Goal: Task Accomplishment & Management: Manage account settings

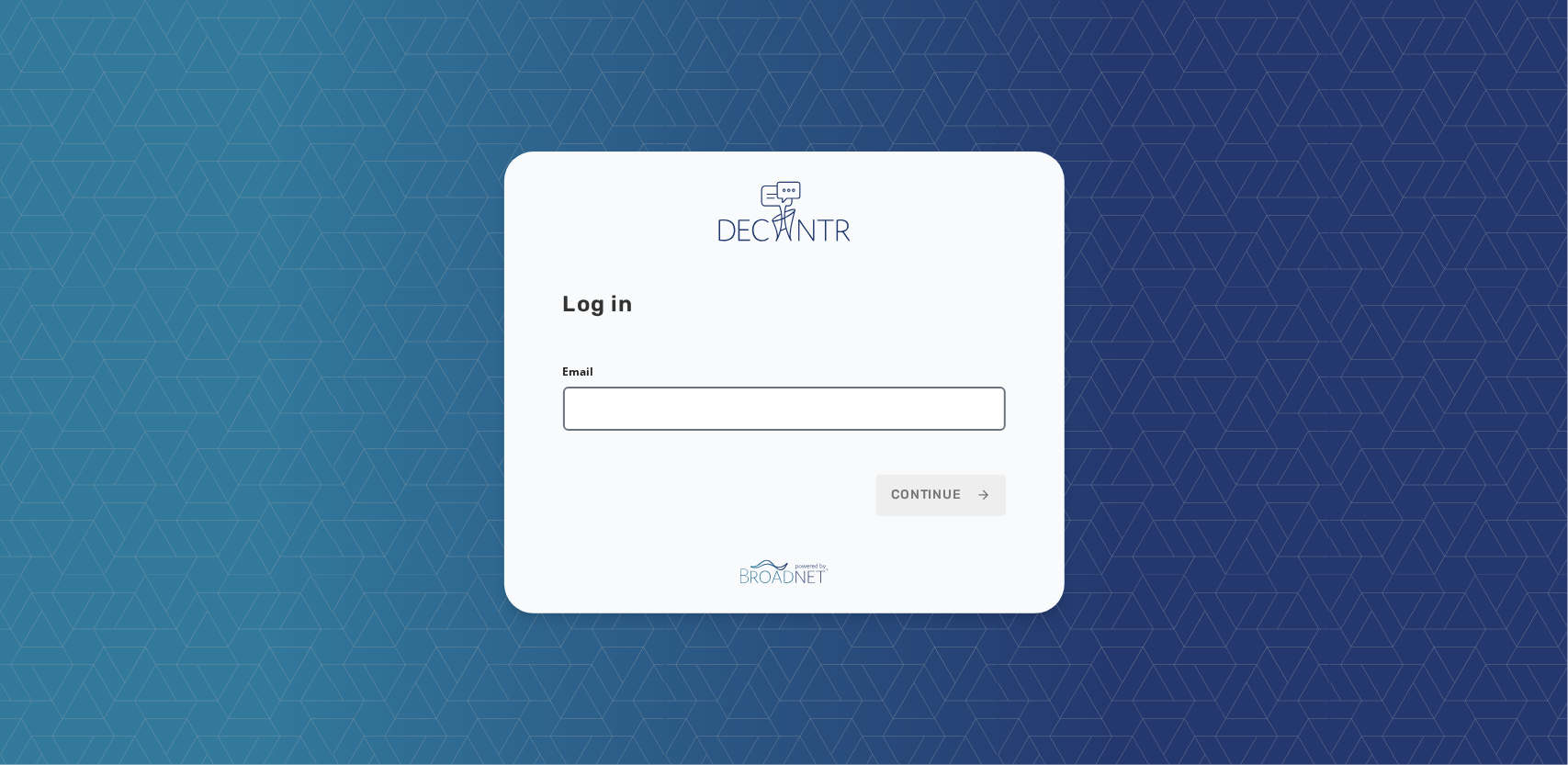
click at [654, 421] on input "Email" at bounding box center [785, 408] width 443 height 44
type input "**********"
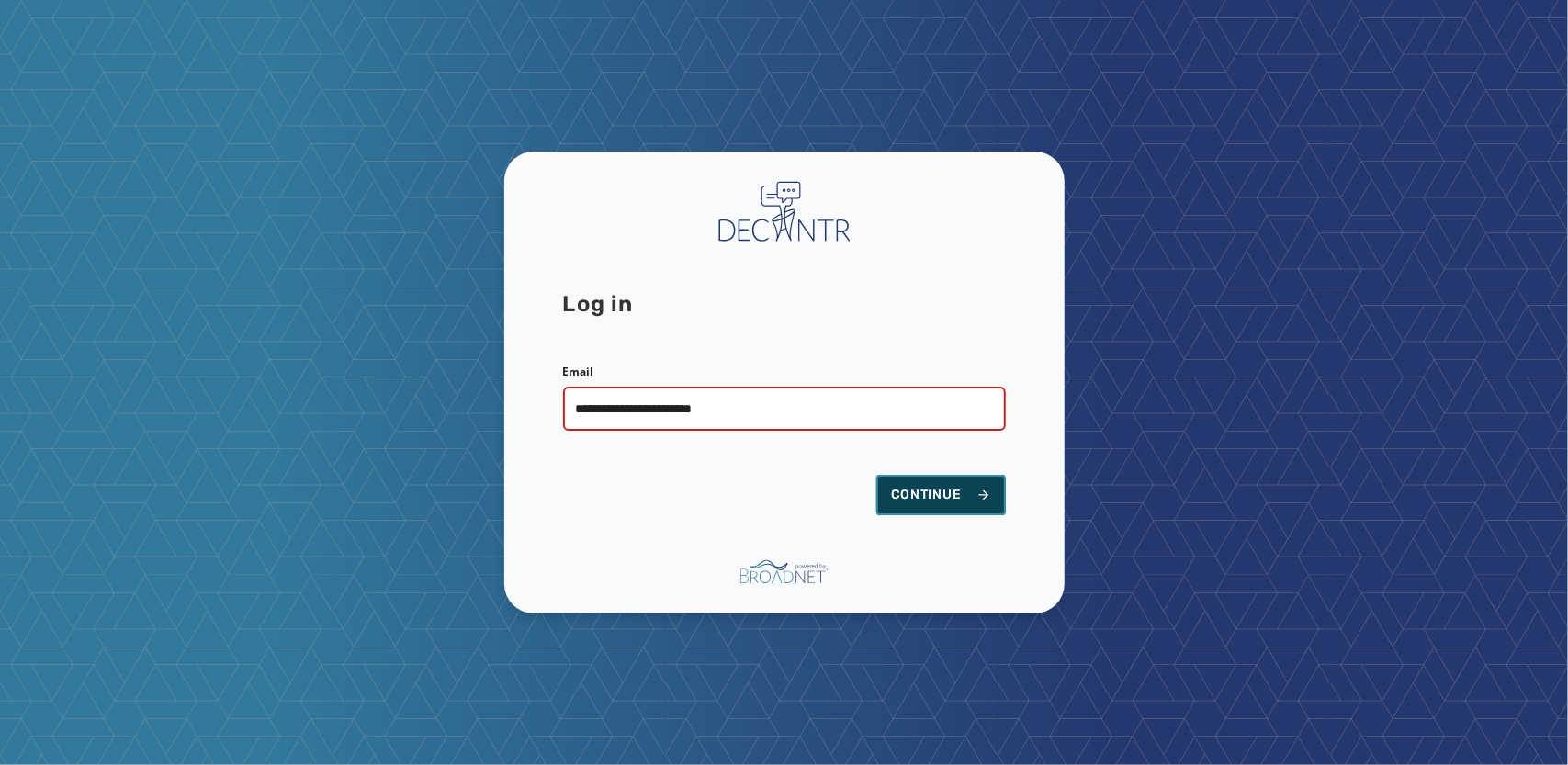
click at [931, 499] on span "Continue" at bounding box center [940, 495] width 100 height 19
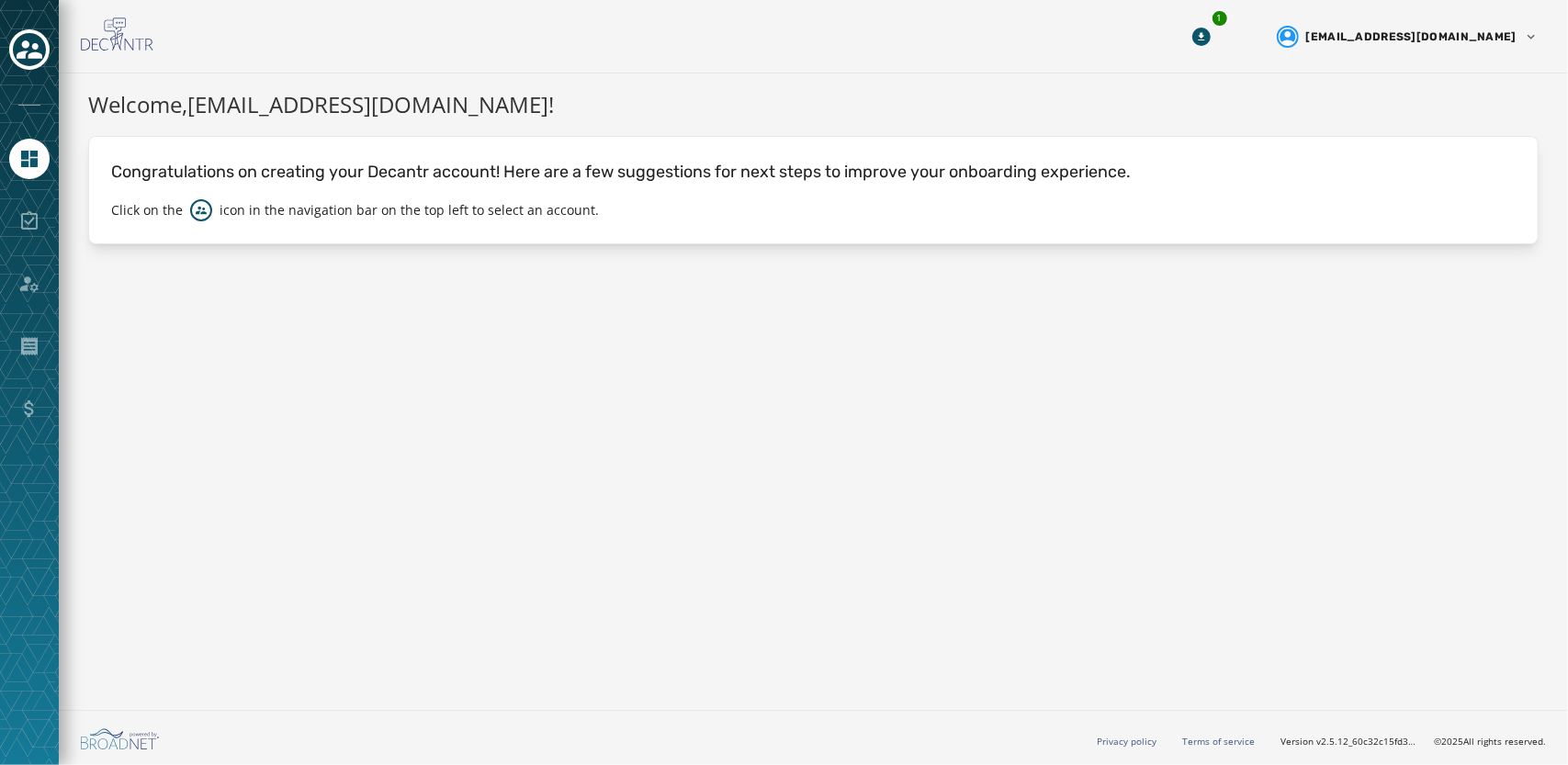
click at [1257, 56] on div "1 [EMAIL_ADDRESS][DOMAIN_NAME]" at bounding box center [813, 36] width 1509 height 74
click at [1218, 47] on button "1" at bounding box center [1201, 36] width 33 height 33
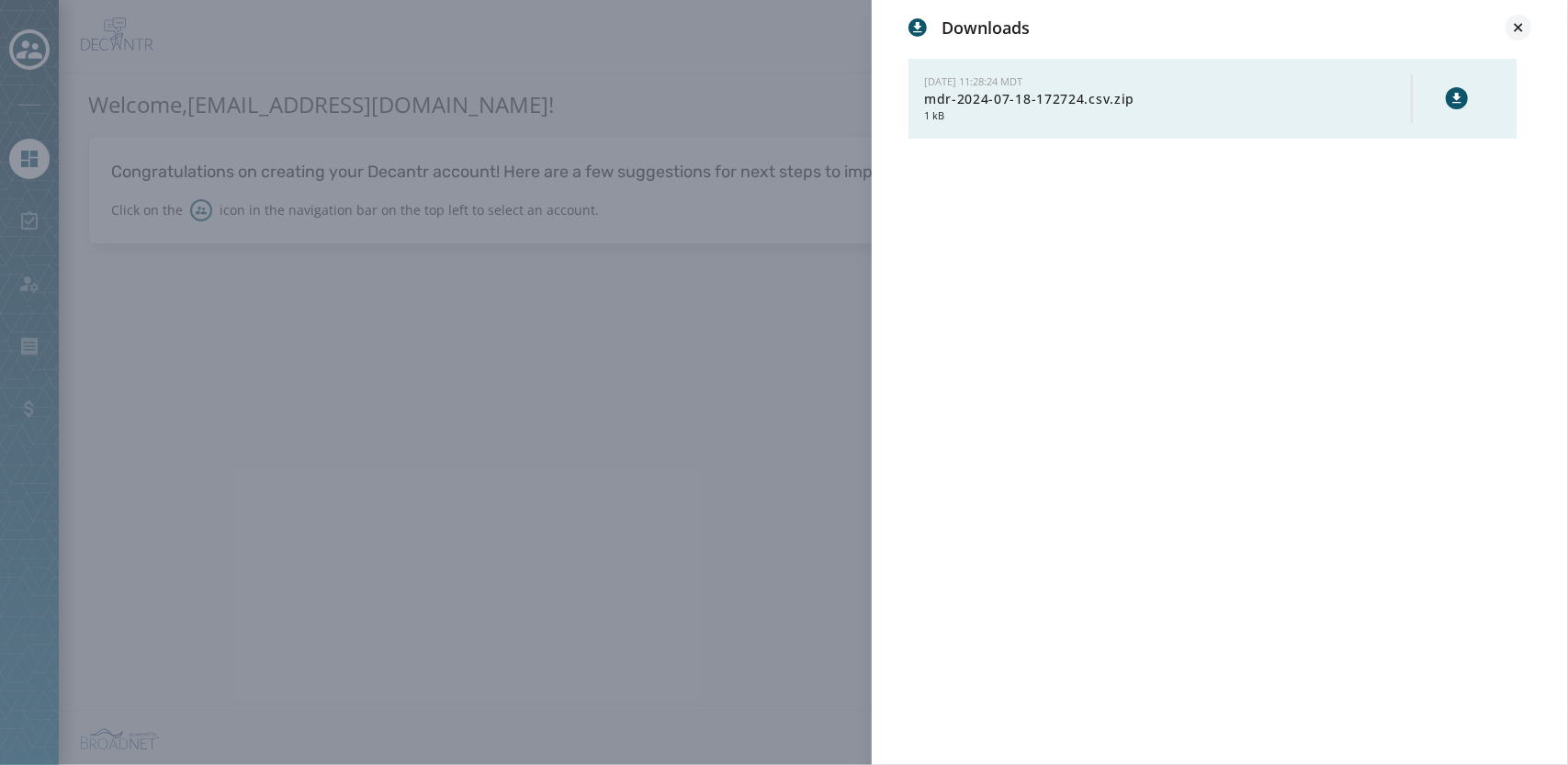
click at [1519, 21] on icon at bounding box center [1518, 28] width 19 height 19
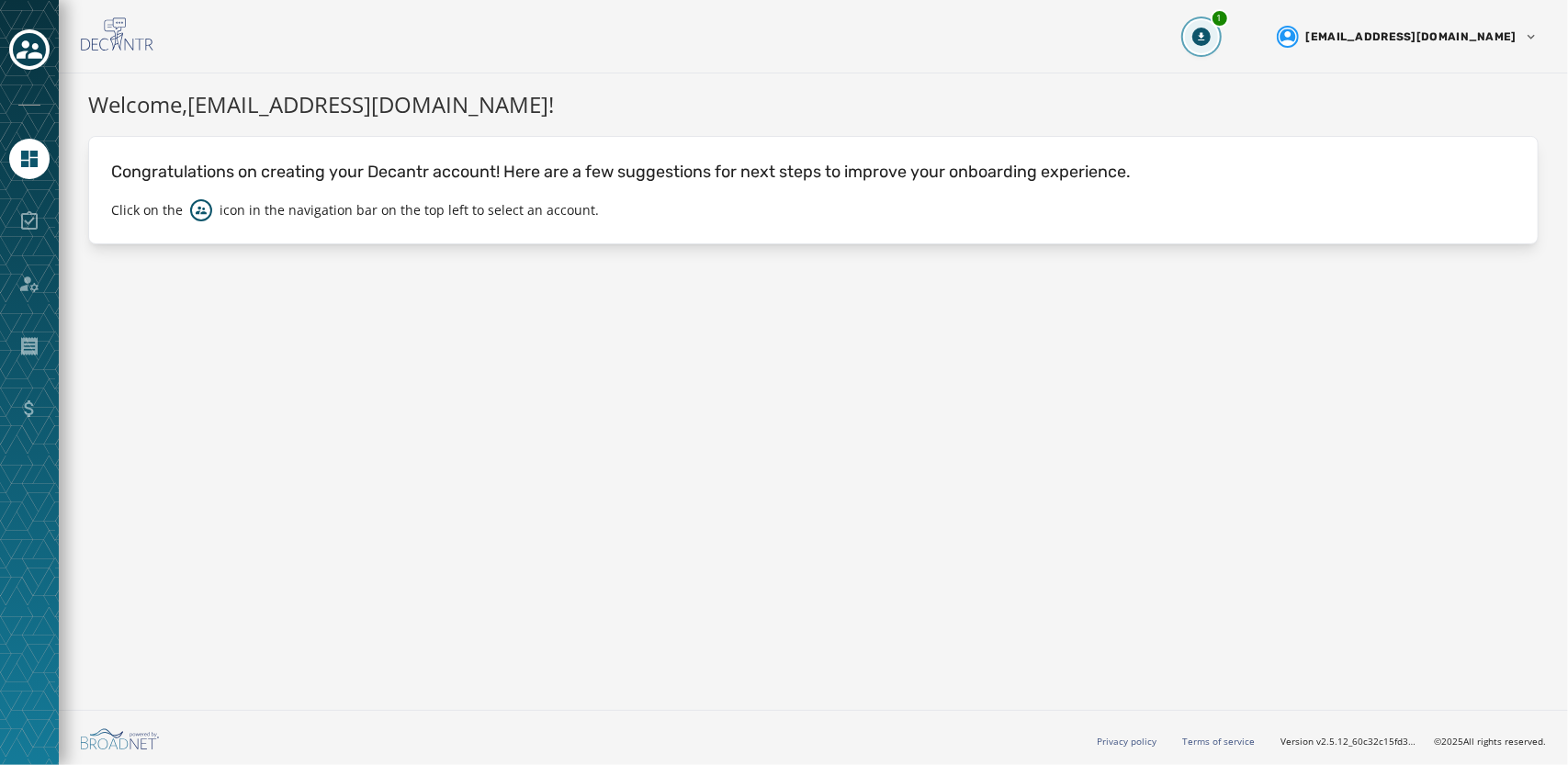
click at [1218, 27] on button "1" at bounding box center [1201, 36] width 33 height 33
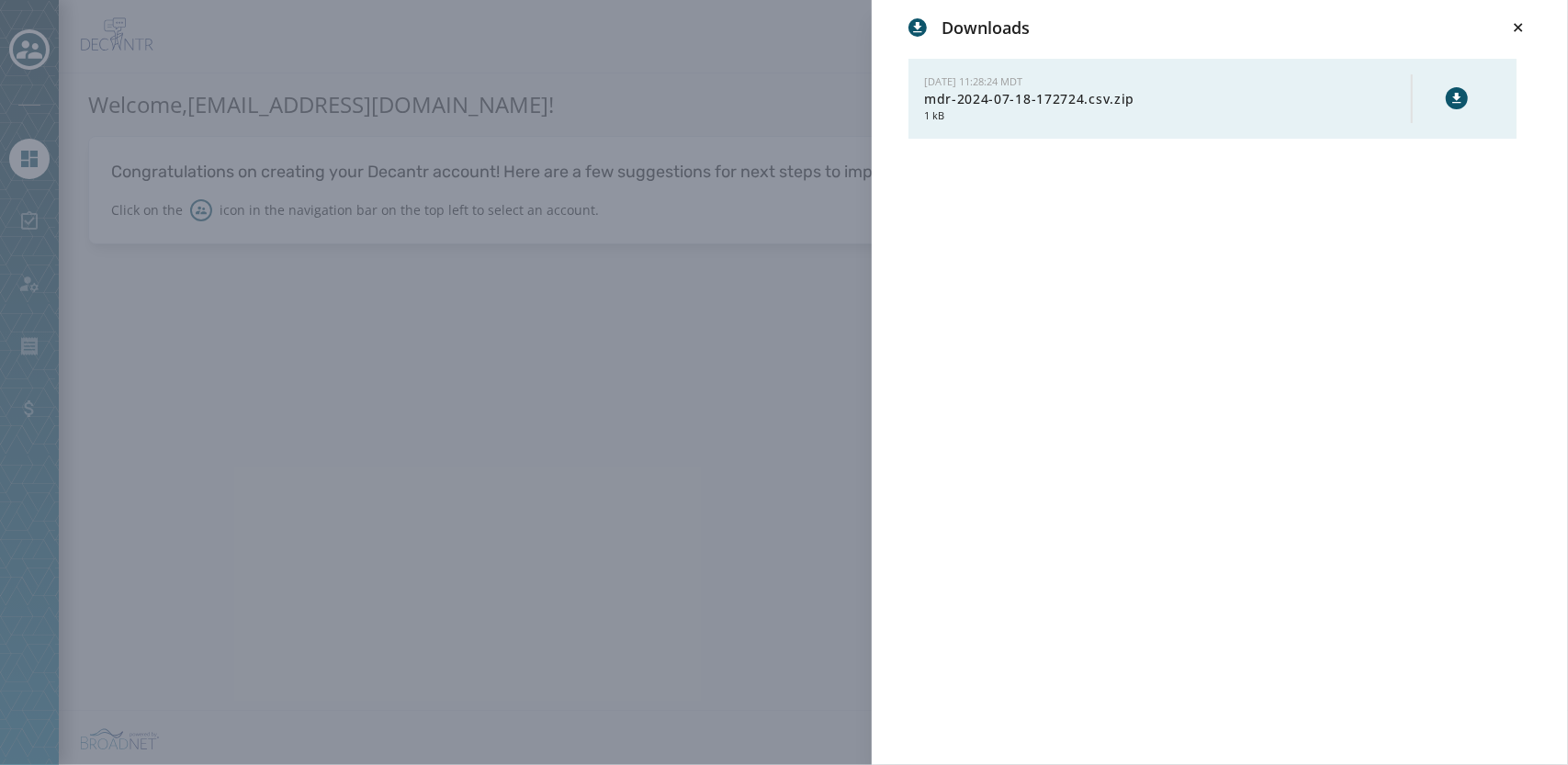
click at [1446, 116] on div "[DATE] 11:28:24 MDT mdr-2024-07-18-172724.csv.zip 1 kB" at bounding box center [1212, 99] width 577 height 49
click at [1459, 97] on icon at bounding box center [1456, 97] width 8 height 10
click at [1453, 215] on div "[DATE] 11:28:24 MDT mdr-2024-07-18-172724.csv.zip 1 kB" at bounding box center [1219, 418] width 622 height 725
click at [1522, 32] on icon at bounding box center [1518, 28] width 19 height 19
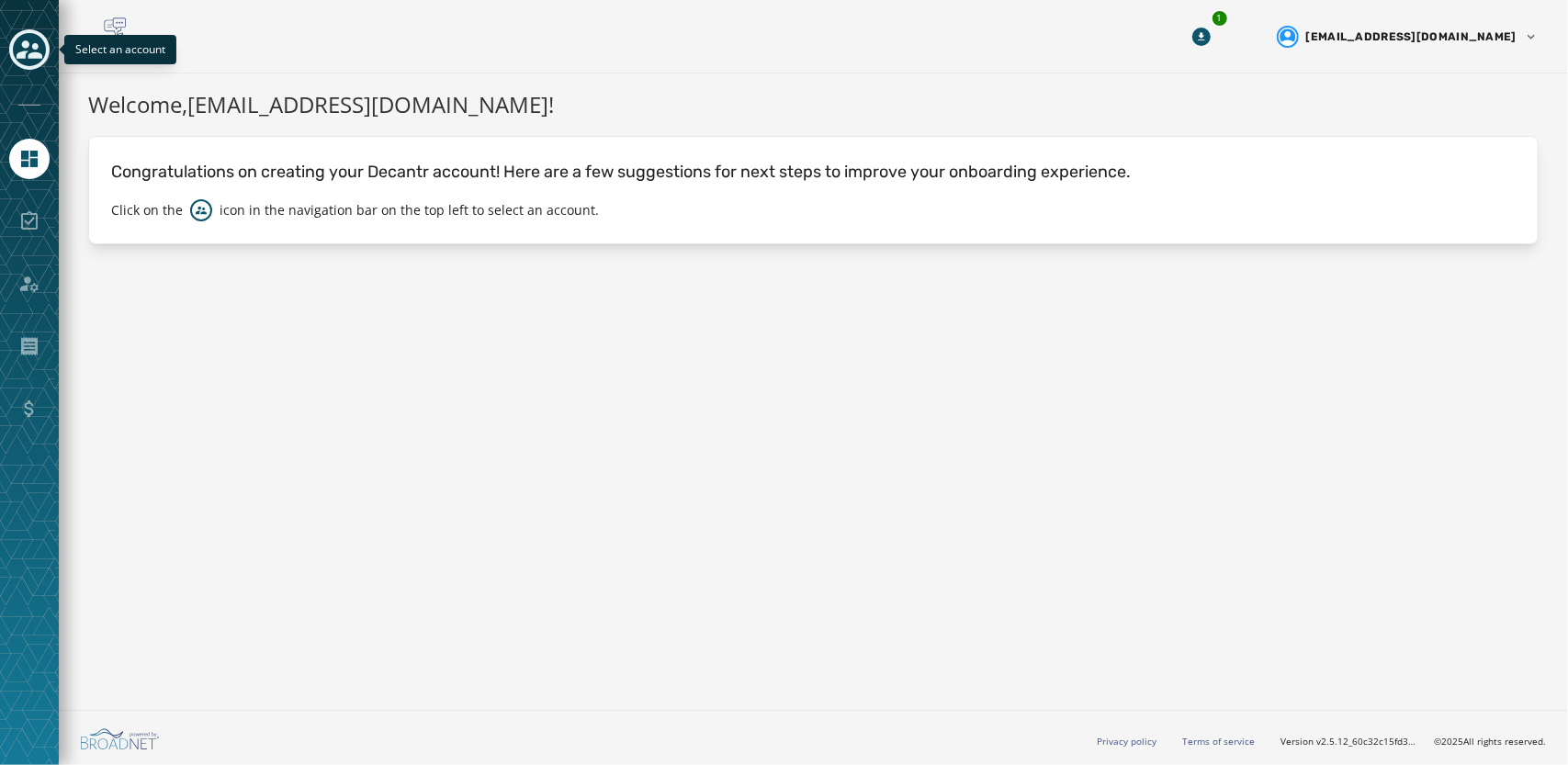
click at [24, 44] on icon "Toggle account select drawer" at bounding box center [30, 50] width 26 height 19
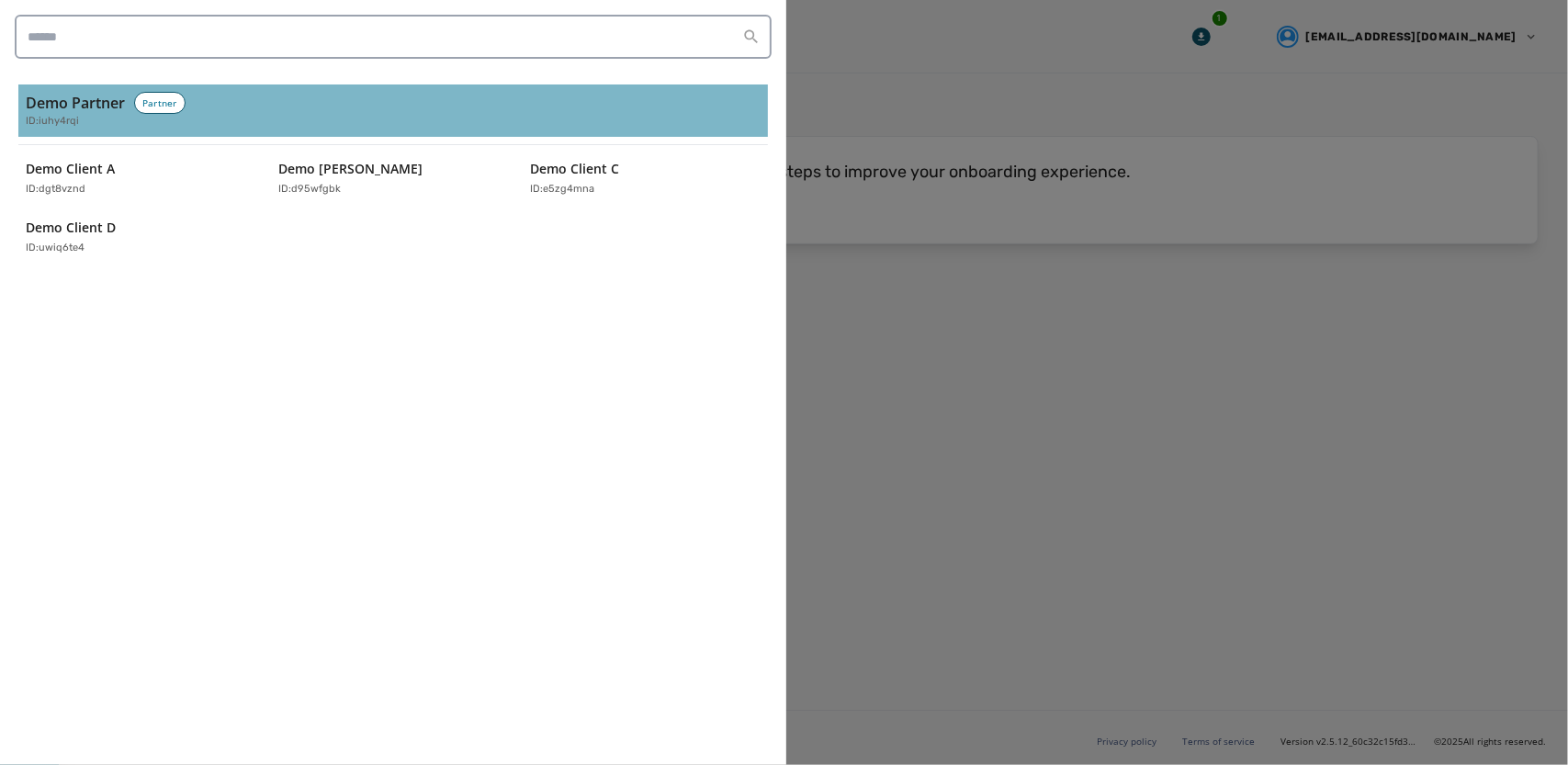
click at [108, 110] on h3 "Demo Partner" at bounding box center [76, 103] width 99 height 22
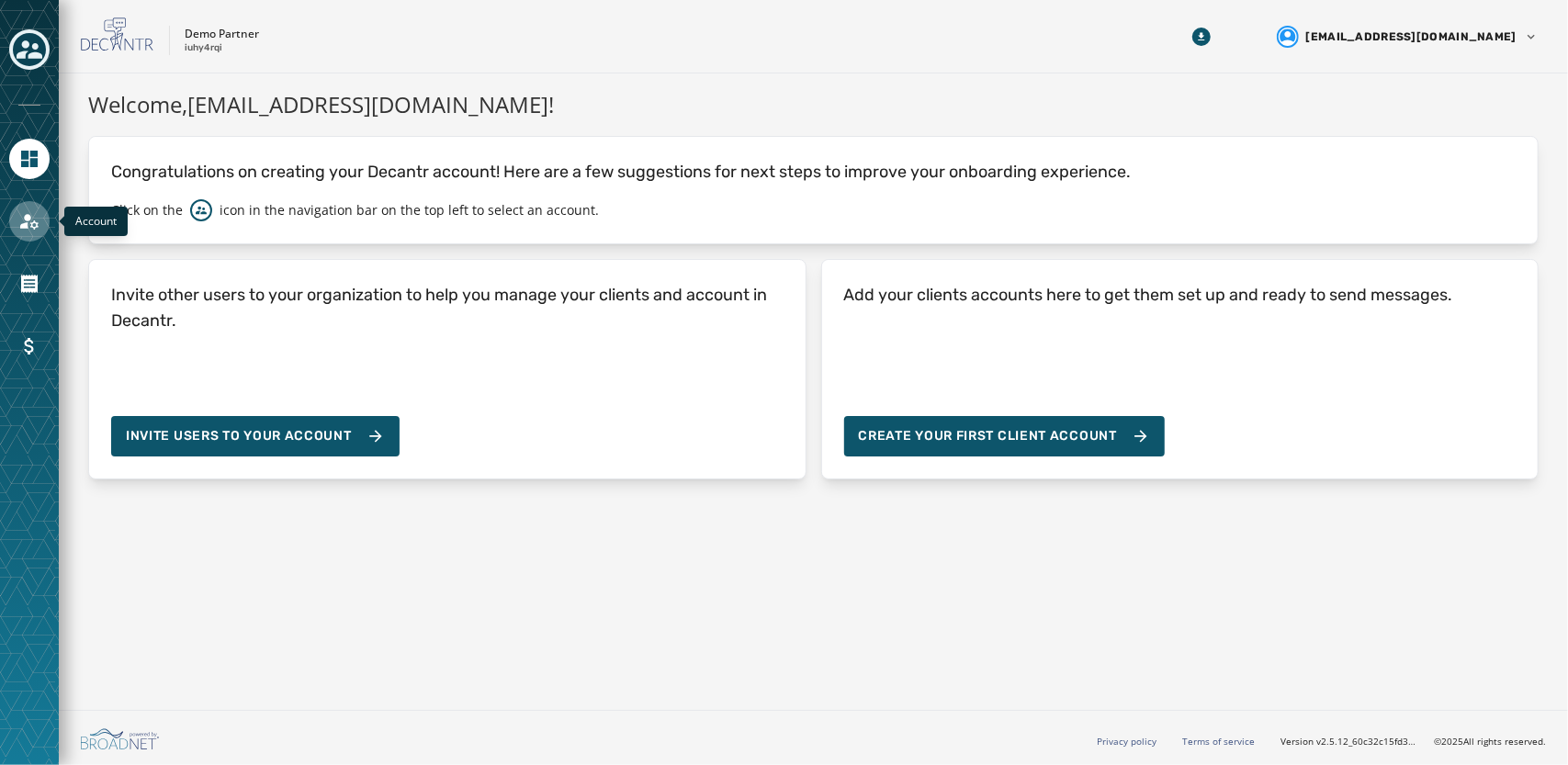
click at [24, 211] on icon "Navigate to Account" at bounding box center [30, 221] width 22 height 22
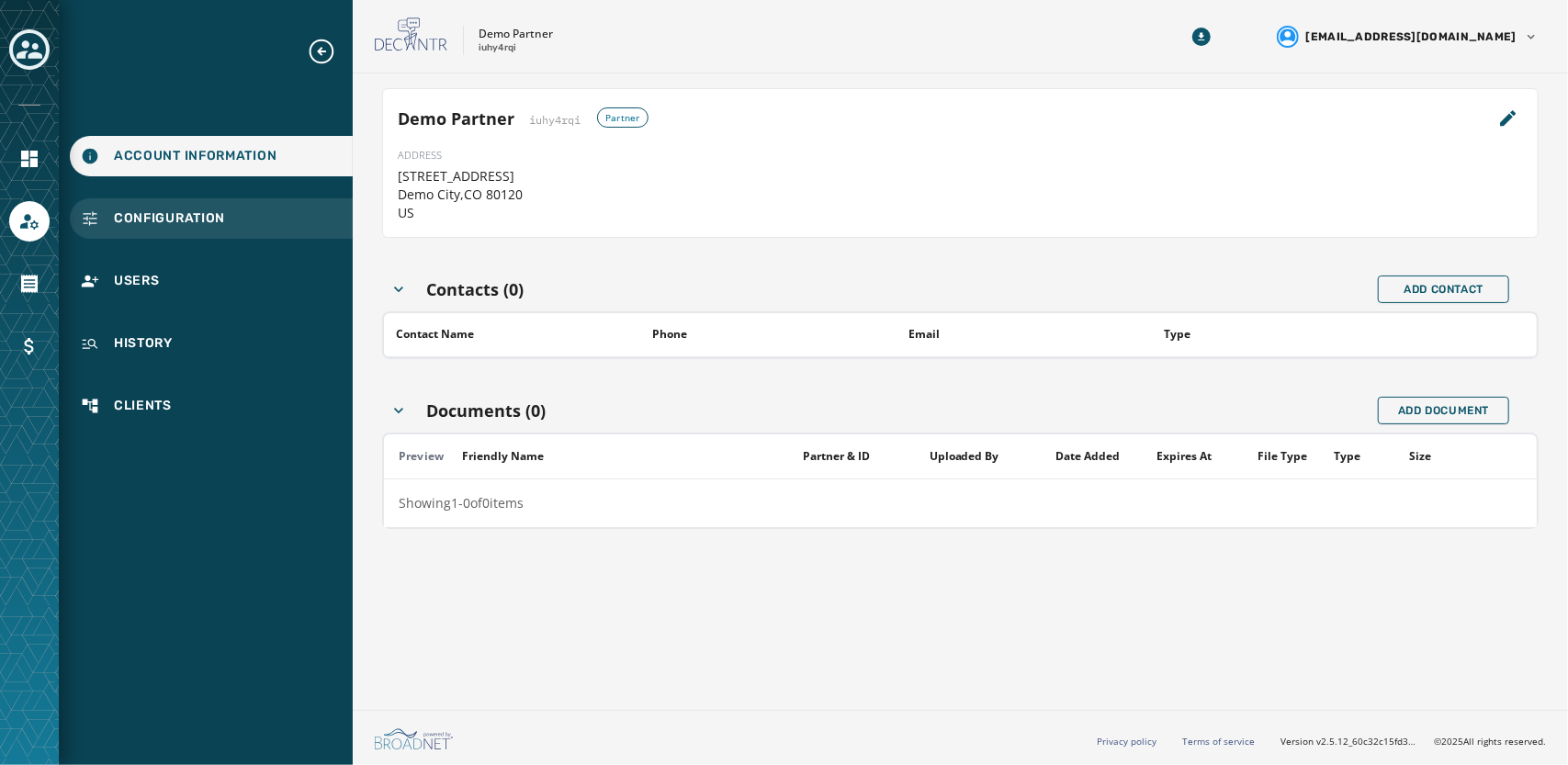
click at [171, 212] on span "Configuration" at bounding box center [169, 219] width 111 height 19
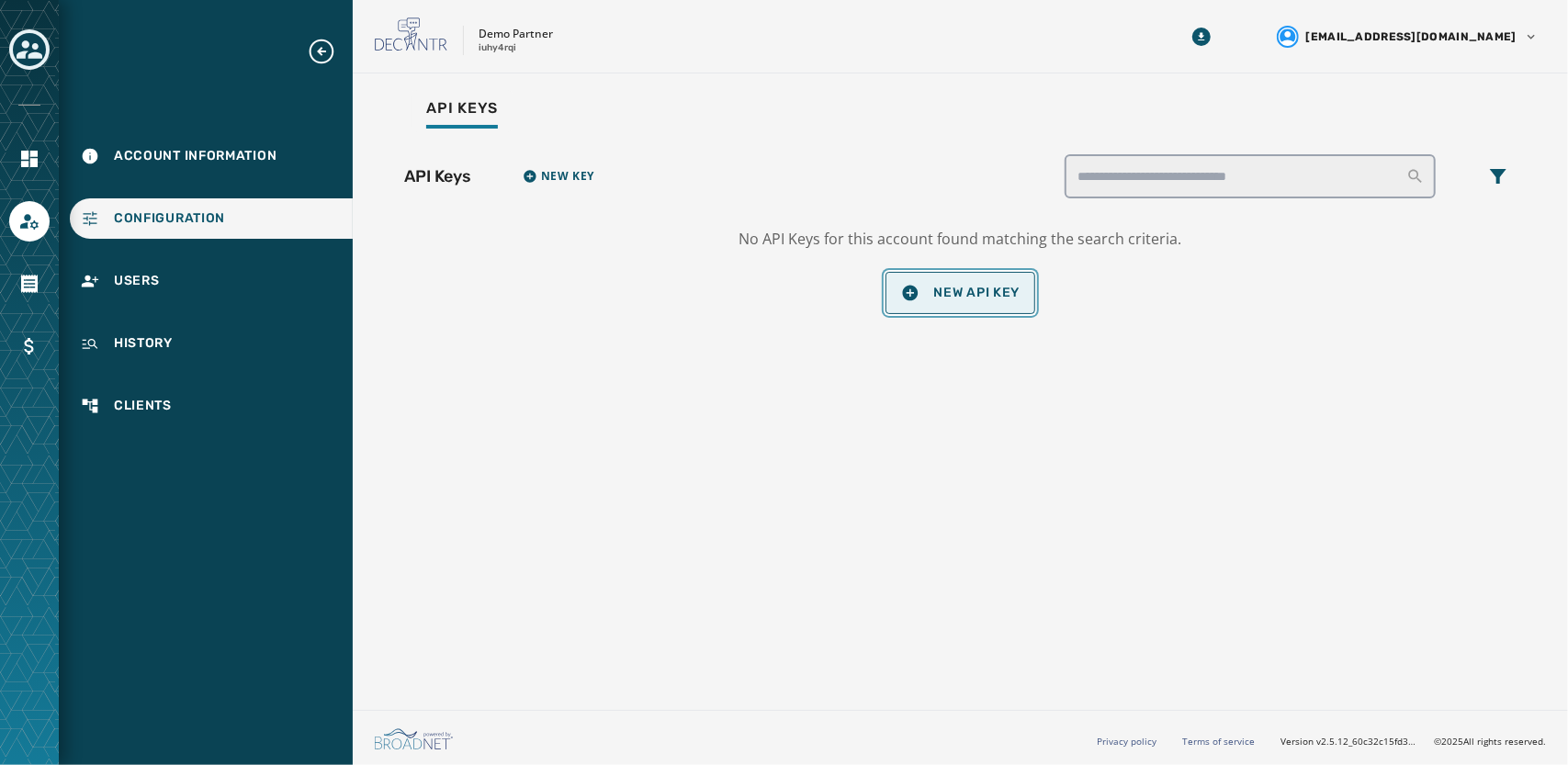
click at [962, 286] on span "New API Key" at bounding box center [961, 293] width 120 height 19
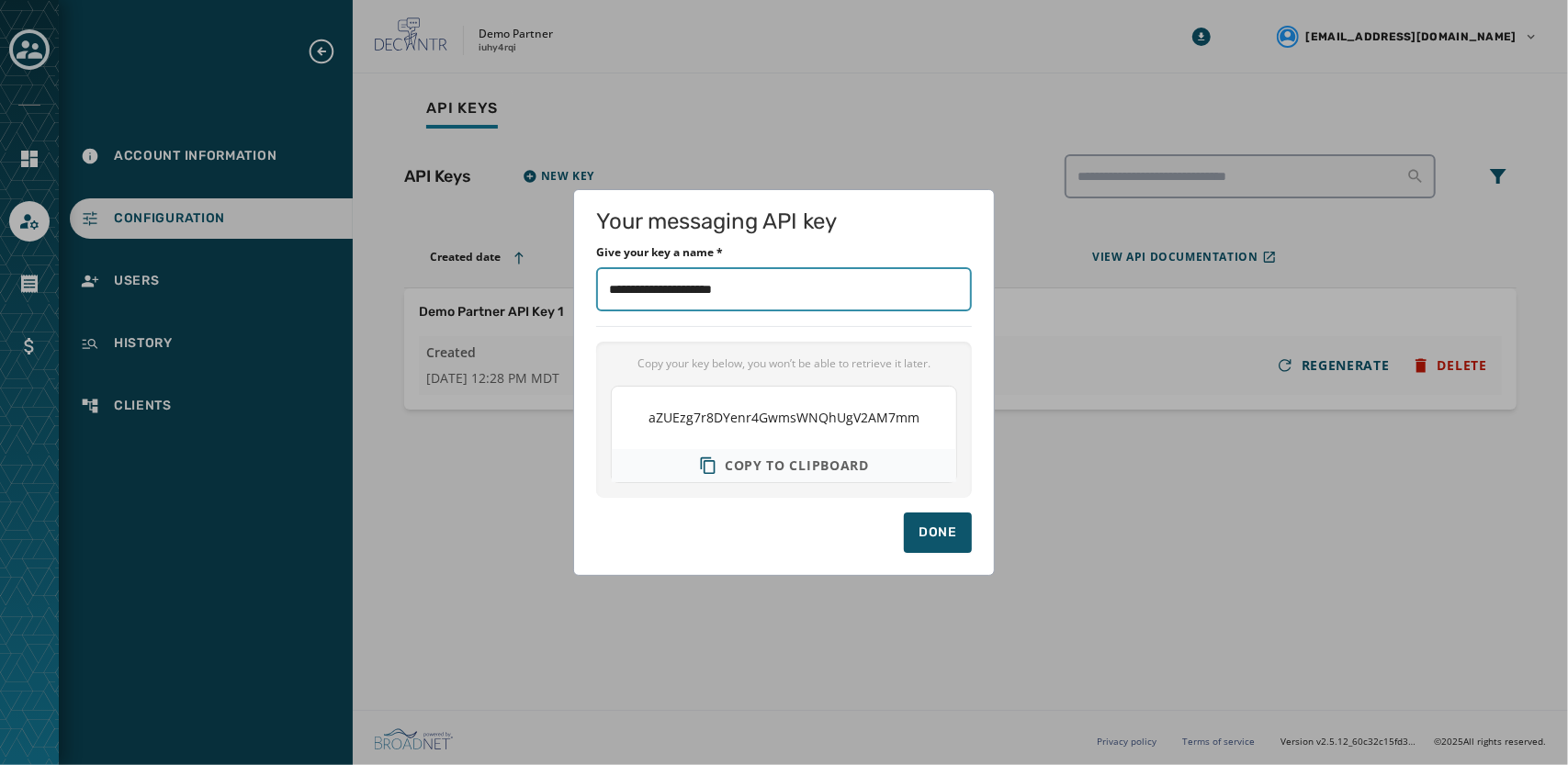
drag, startPoint x: 789, startPoint y: 281, endPoint x: 340, endPoint y: 205, distance: 455.4
click at [340, 205] on div "Your messaging API key Give your key a name * Copy your key below, you won’t be…" at bounding box center [784, 382] width 1568 height 765
type input "****"
click at [875, 425] on span "aZUEzg7r8DYenr4GwmsWNQhUgV2AM7mm" at bounding box center [784, 418] width 271 height 19
click at [955, 530] on div "Done" at bounding box center [937, 532] width 38 height 19
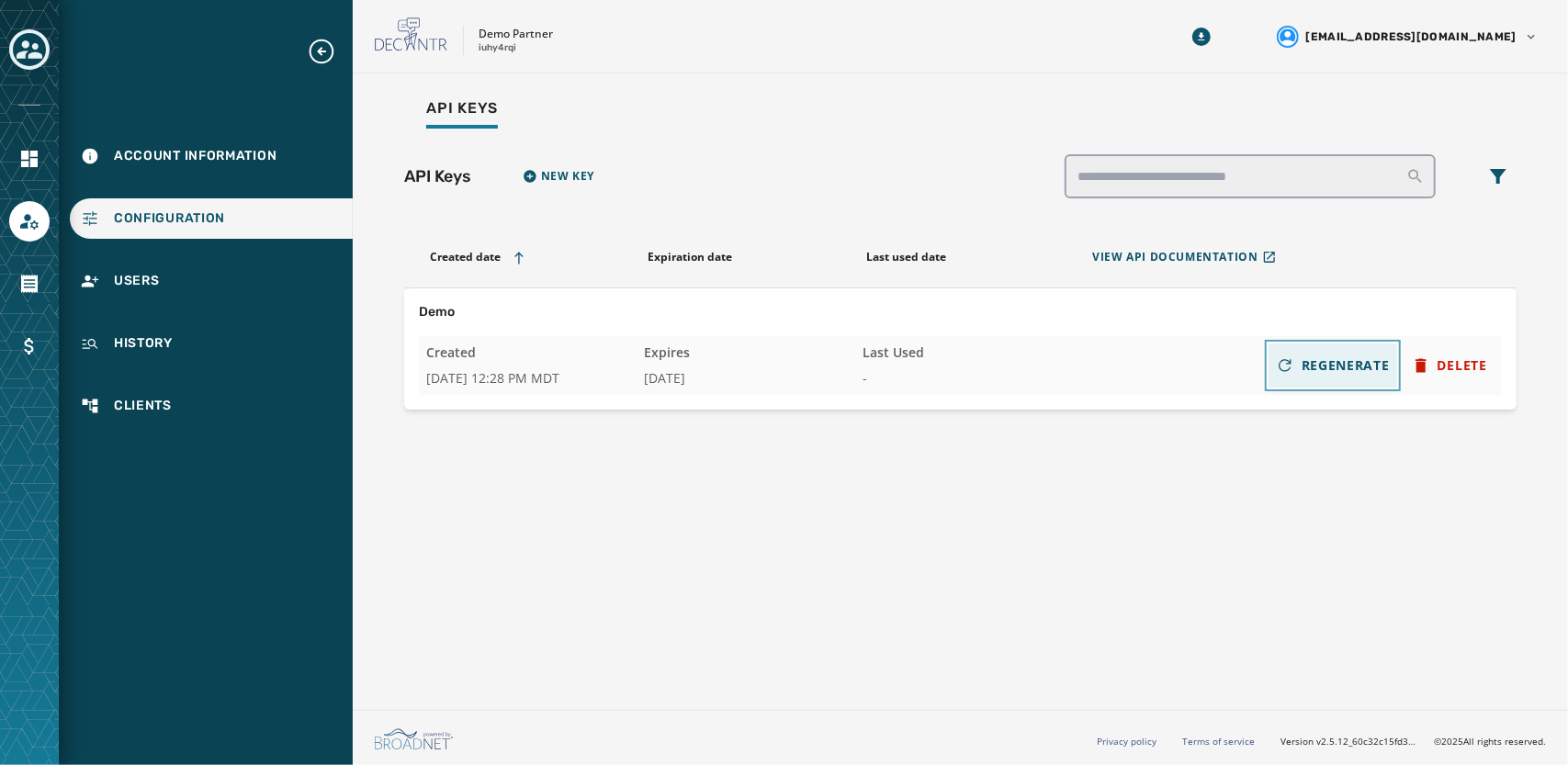
click at [1343, 370] on span "REGENERATE" at bounding box center [1346, 365] width 88 height 19
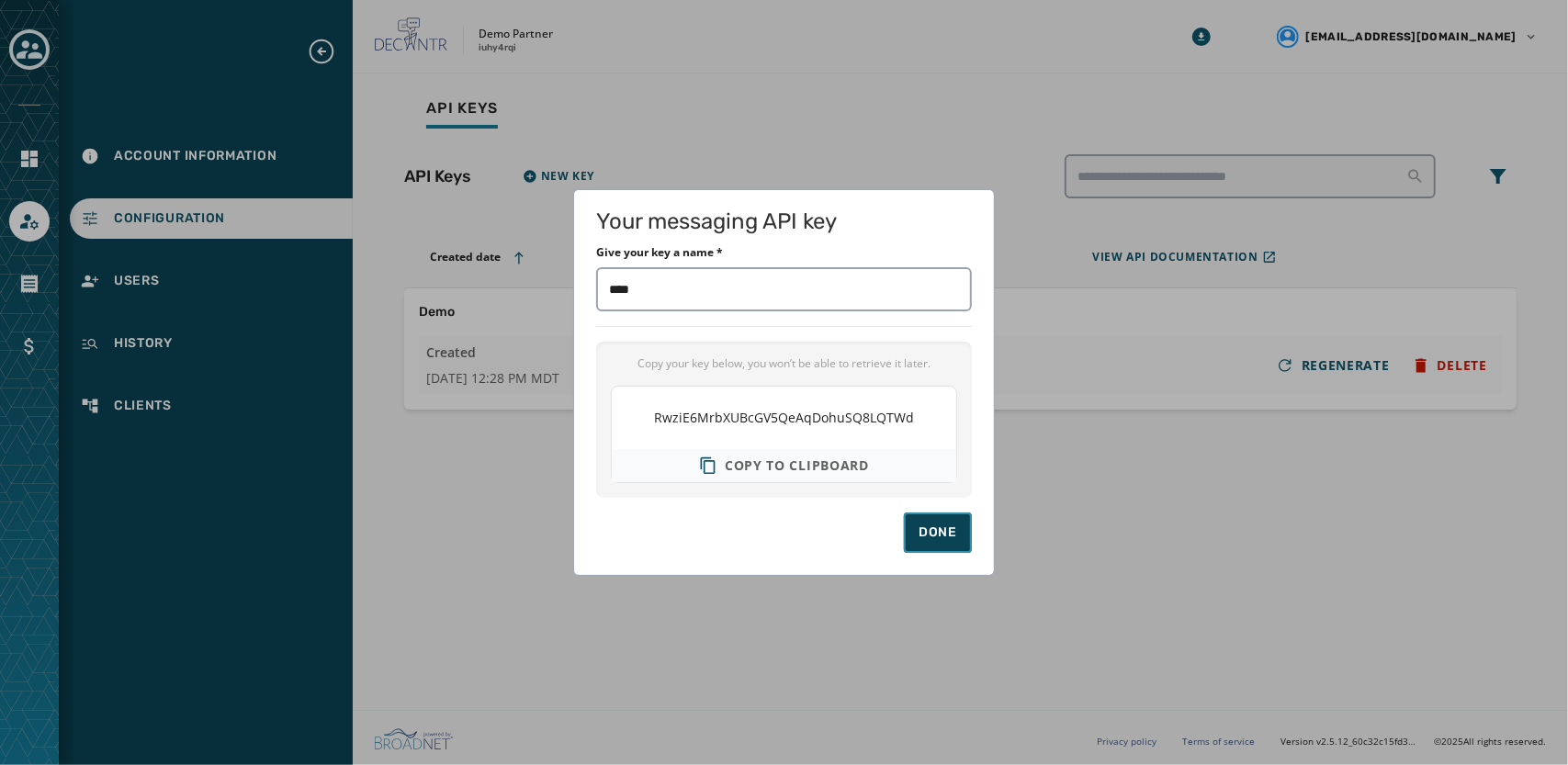
click at [934, 546] on button "Done" at bounding box center [937, 531] width 68 height 40
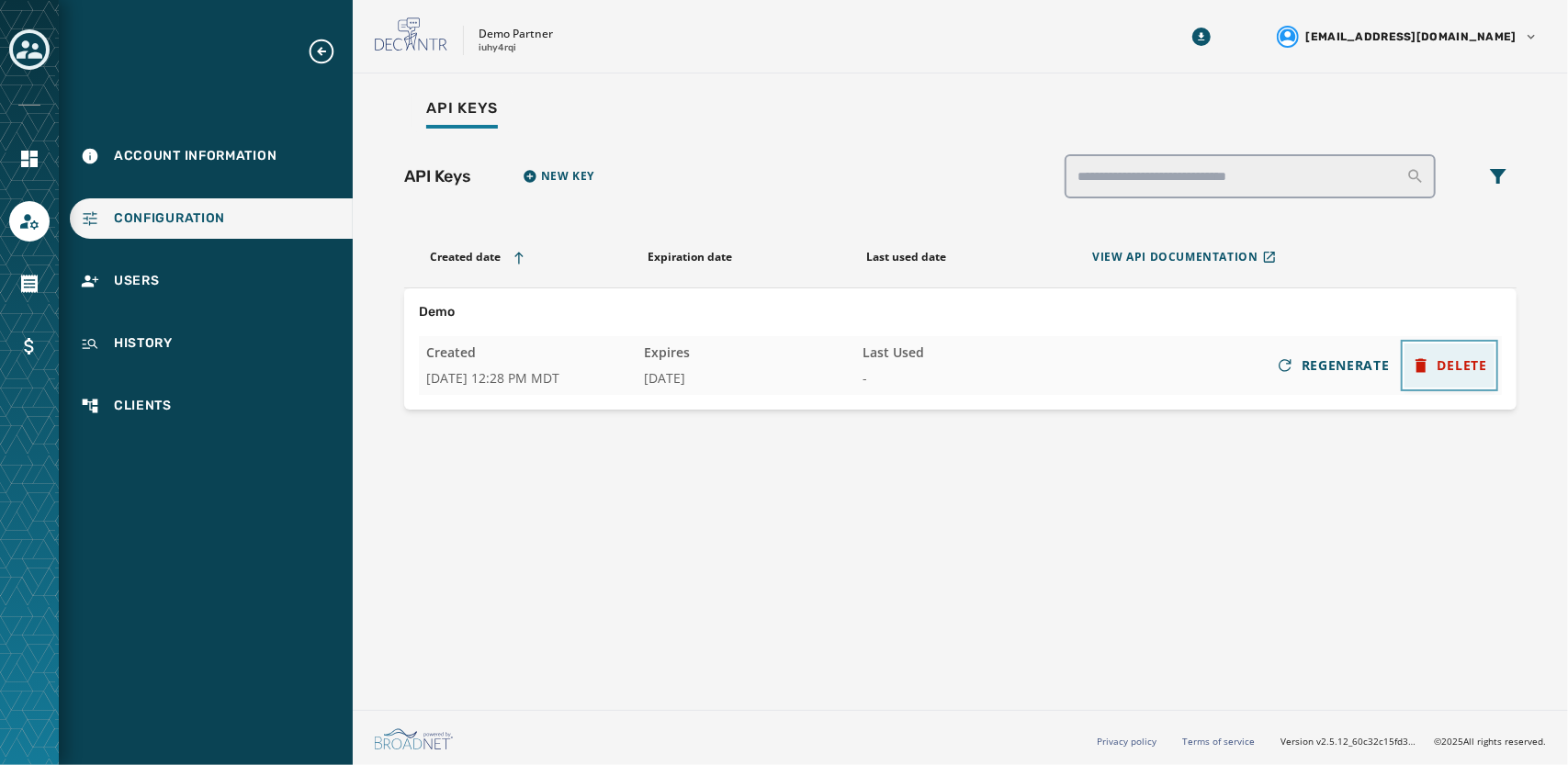
click at [1469, 364] on span "DELETE" at bounding box center [1461, 365] width 50 height 19
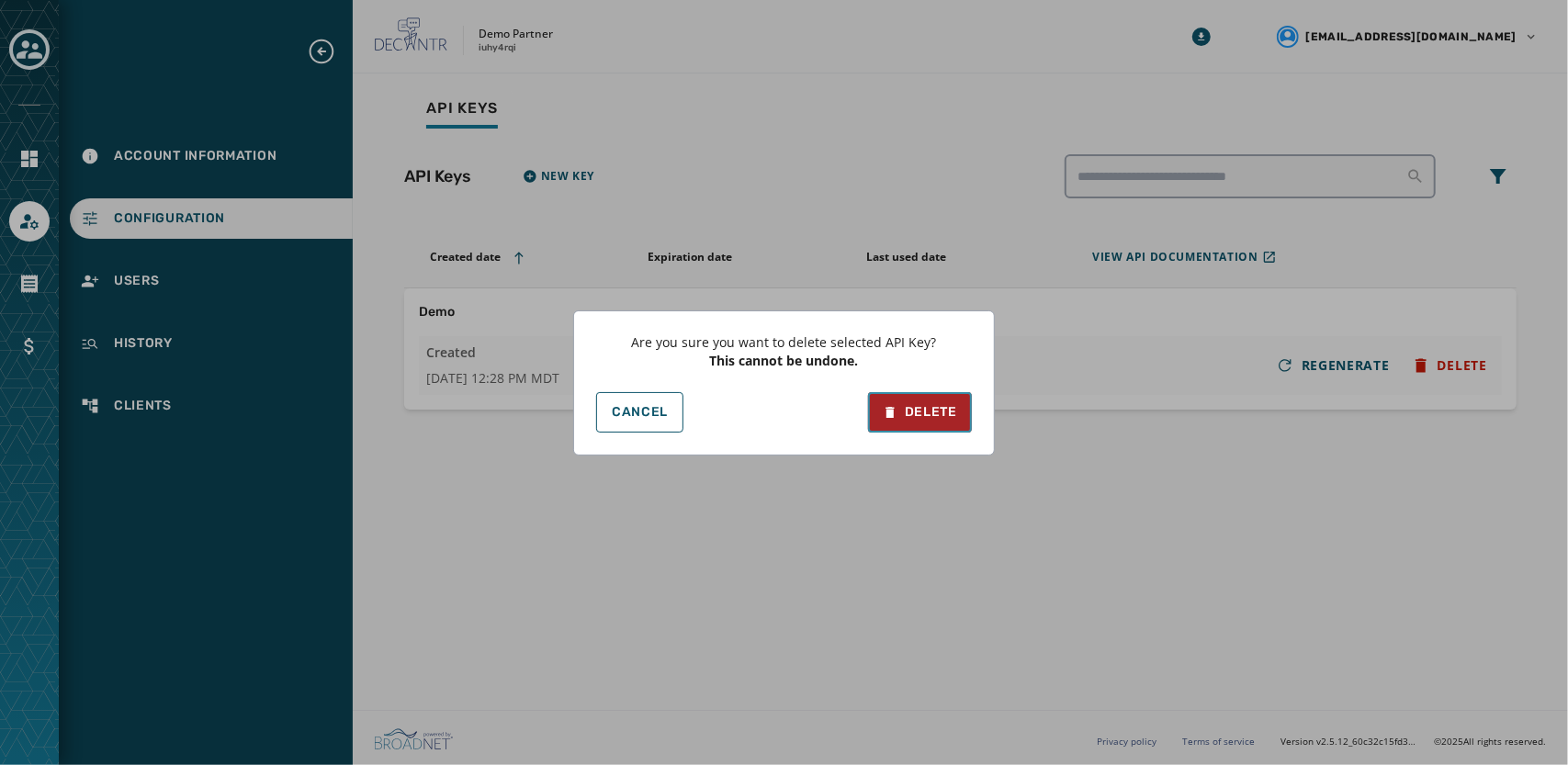
click at [940, 394] on button "Delete" at bounding box center [919, 412] width 104 height 40
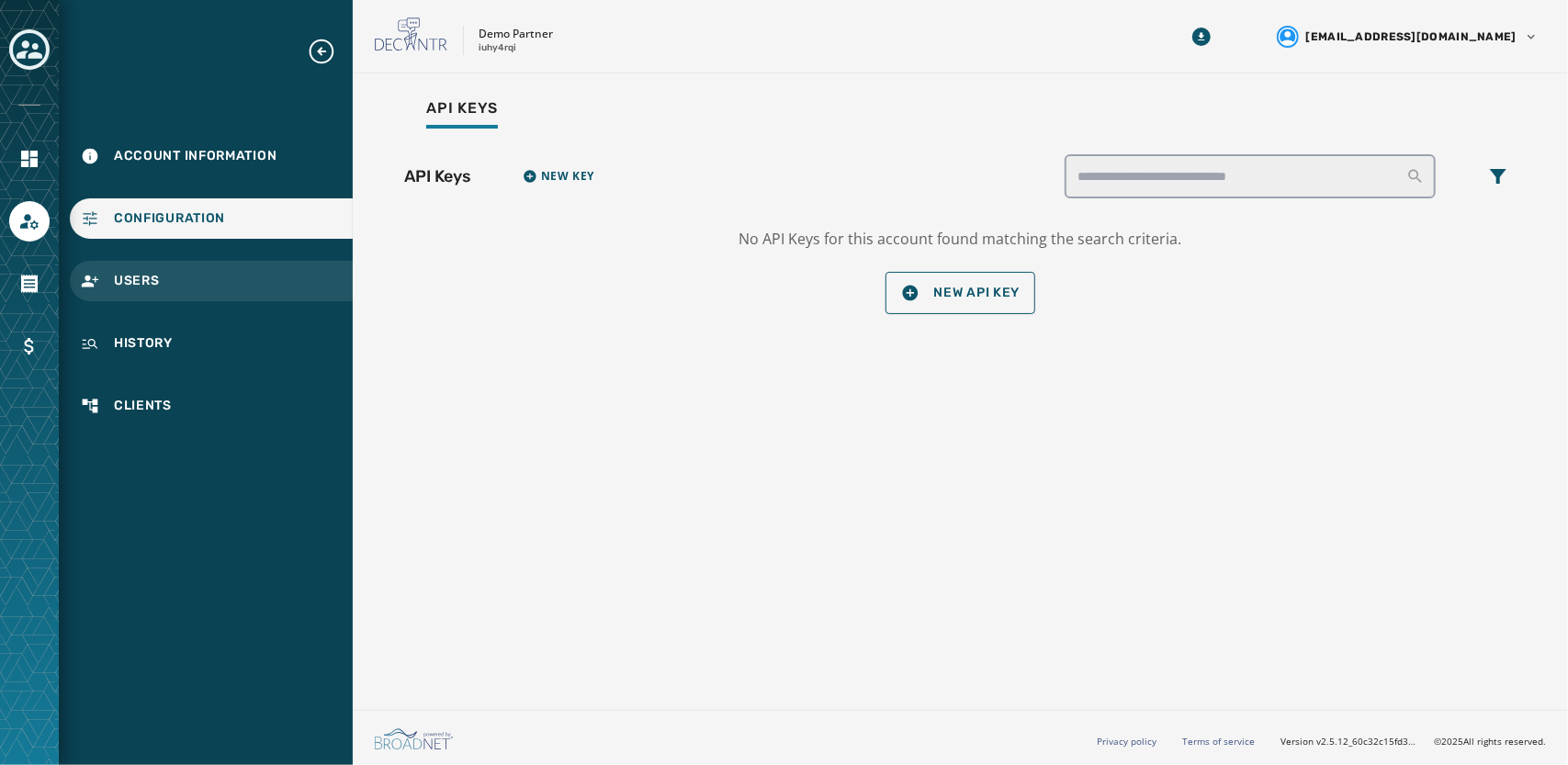
click at [215, 284] on div "Users" at bounding box center [211, 280] width 283 height 40
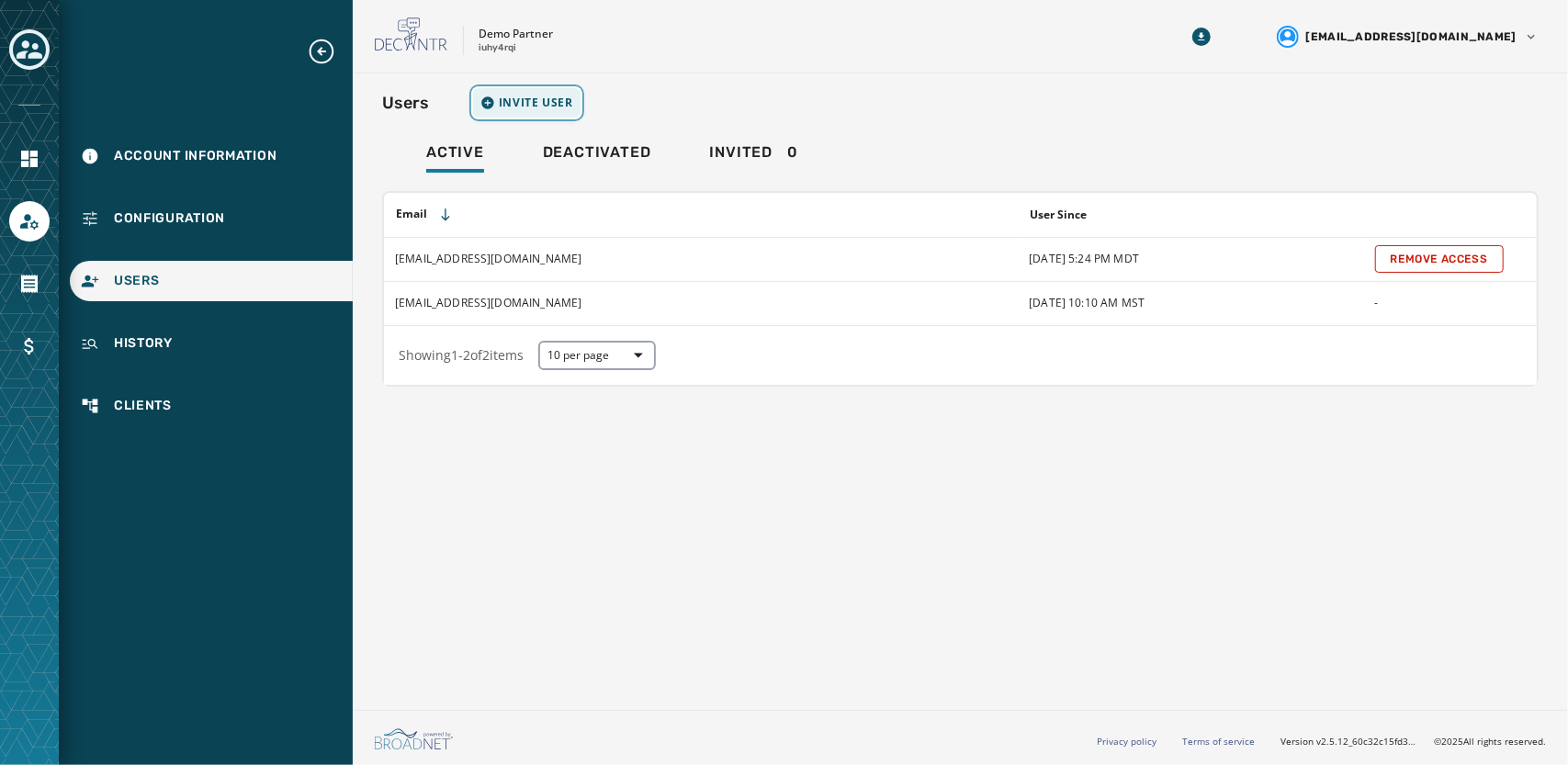
click at [514, 95] on span "Invite User" at bounding box center [536, 103] width 75 height 15
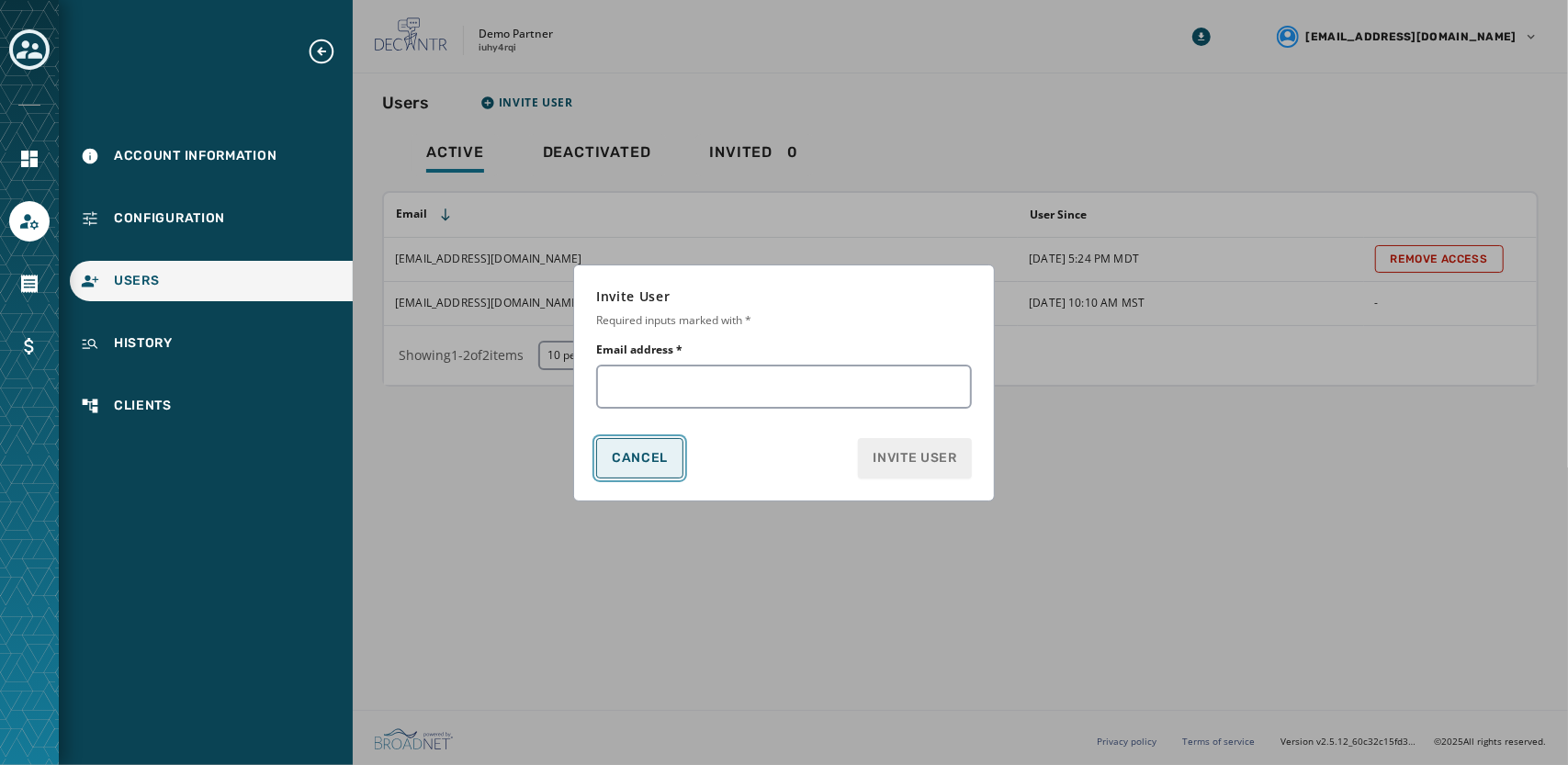
click at [628, 460] on span "Cancel" at bounding box center [640, 459] width 56 height 15
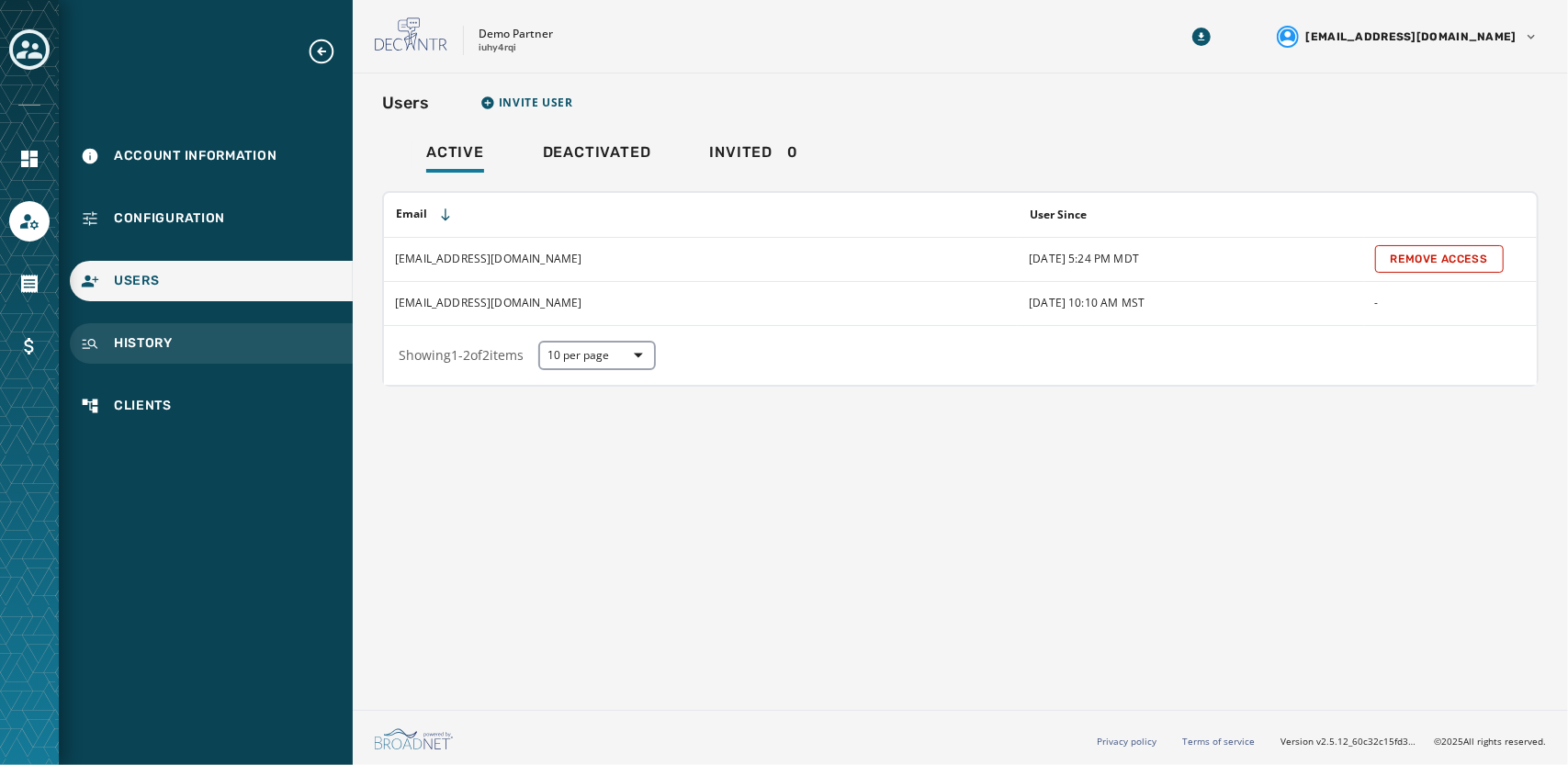
click at [186, 351] on div "History" at bounding box center [211, 343] width 283 height 40
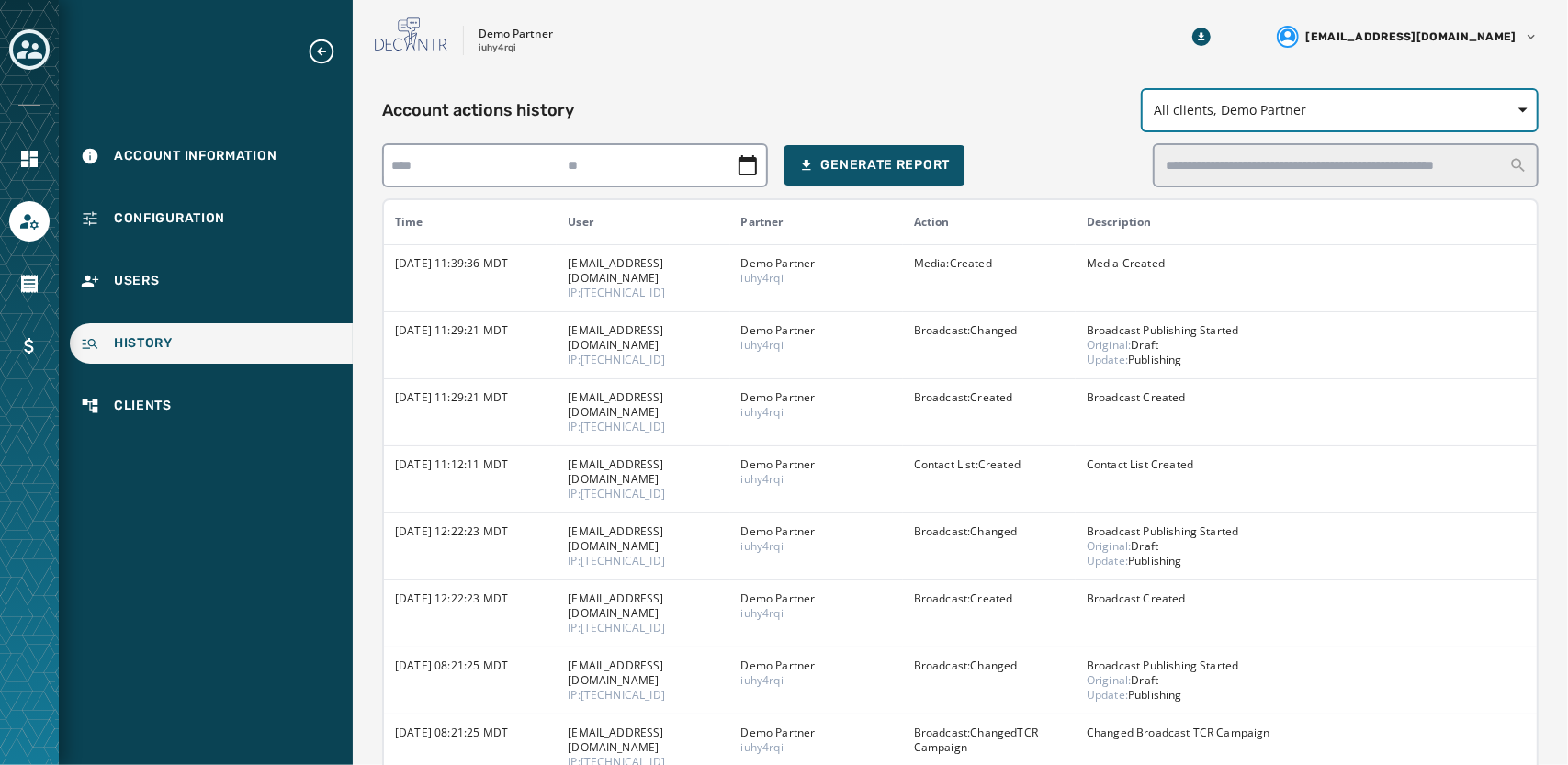
click at [1233, 114] on span "All clients, Demo Partner" at bounding box center [1340, 110] width 372 height 19
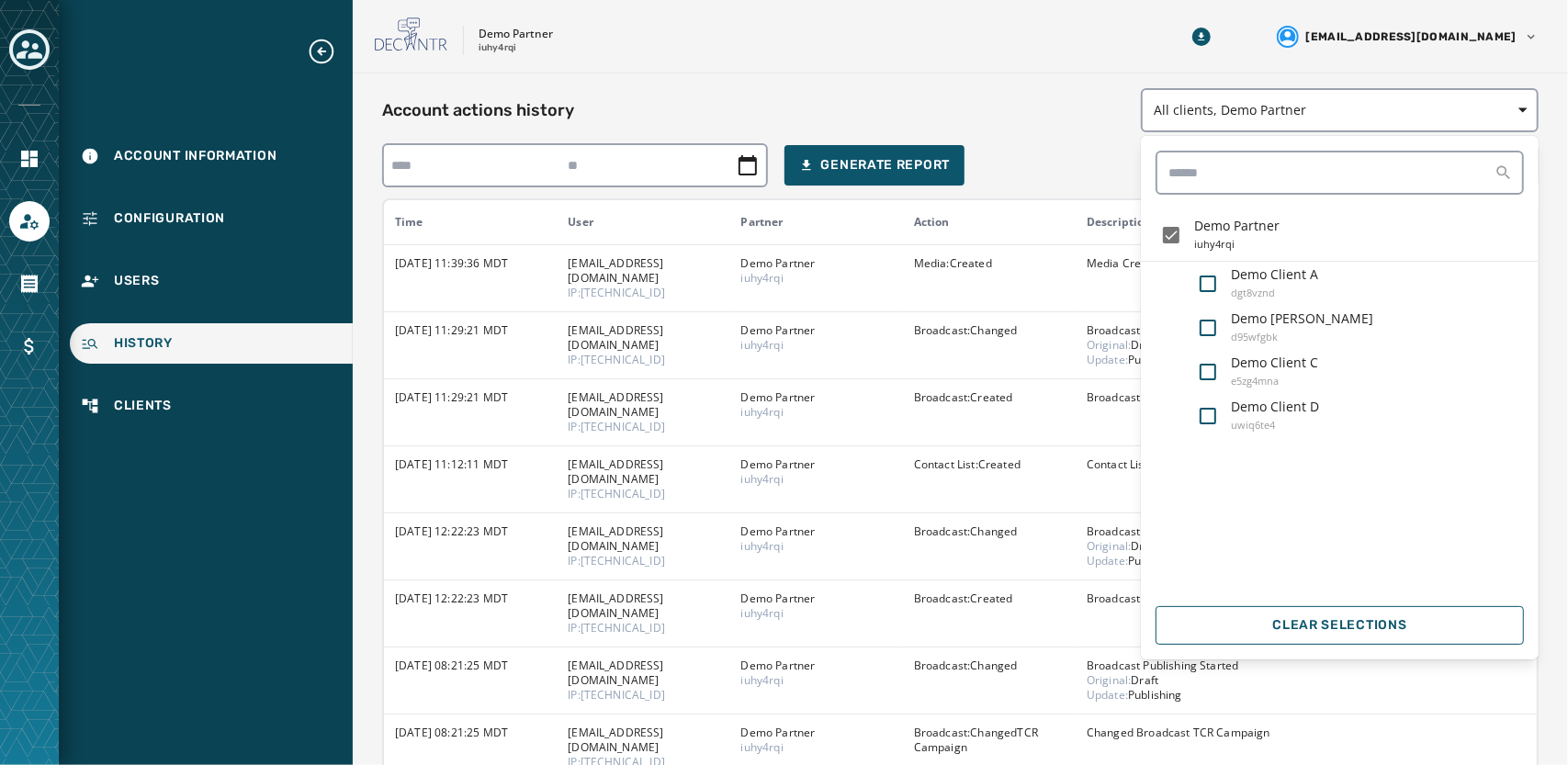
click at [1050, 89] on div "Account actions history All clients, Demo Partner Demo Partner iuhy4rqi Demo Cl…" at bounding box center [960, 109] width 1156 height 44
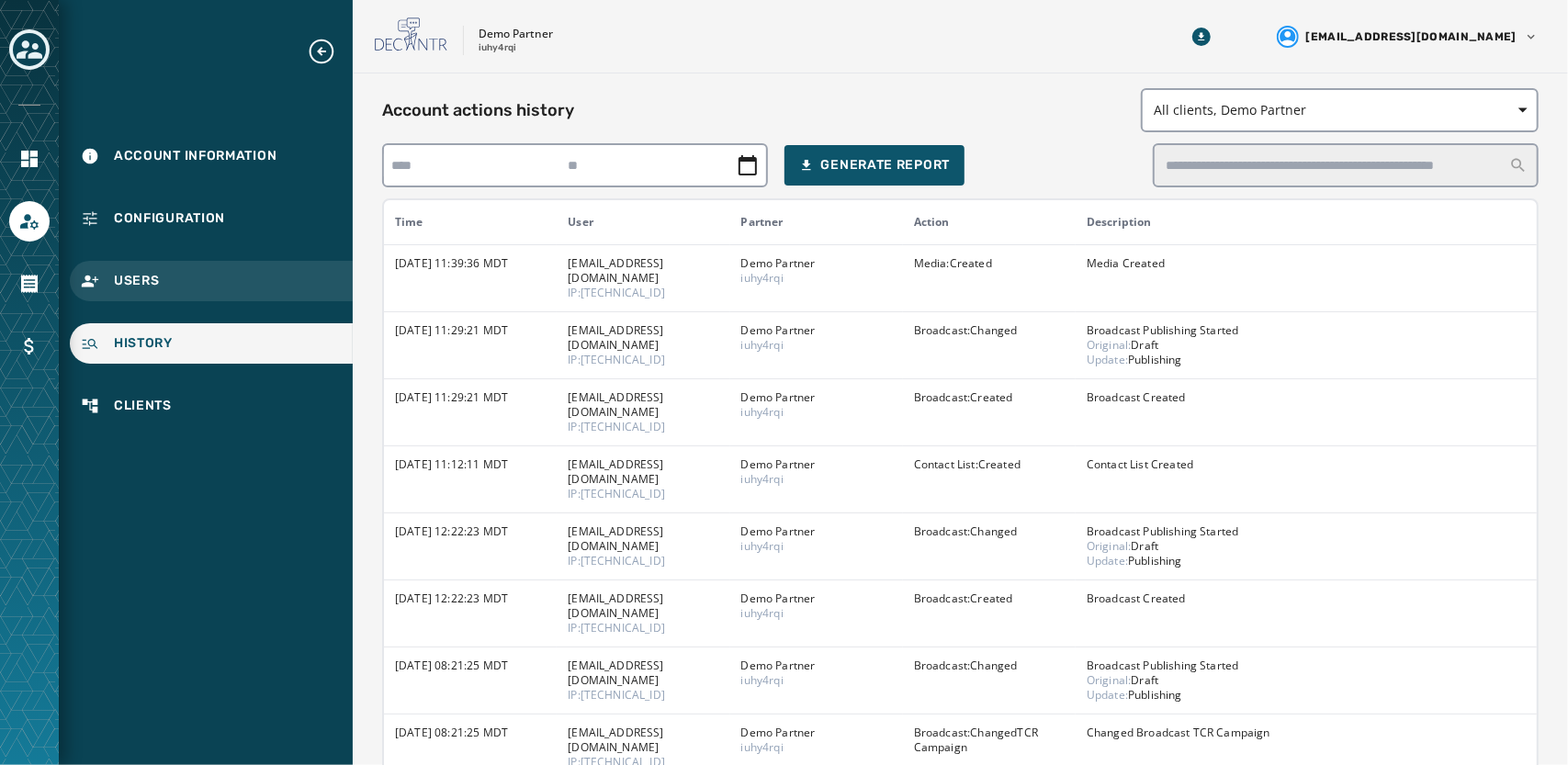
click at [206, 300] on div "Users" at bounding box center [211, 280] width 283 height 40
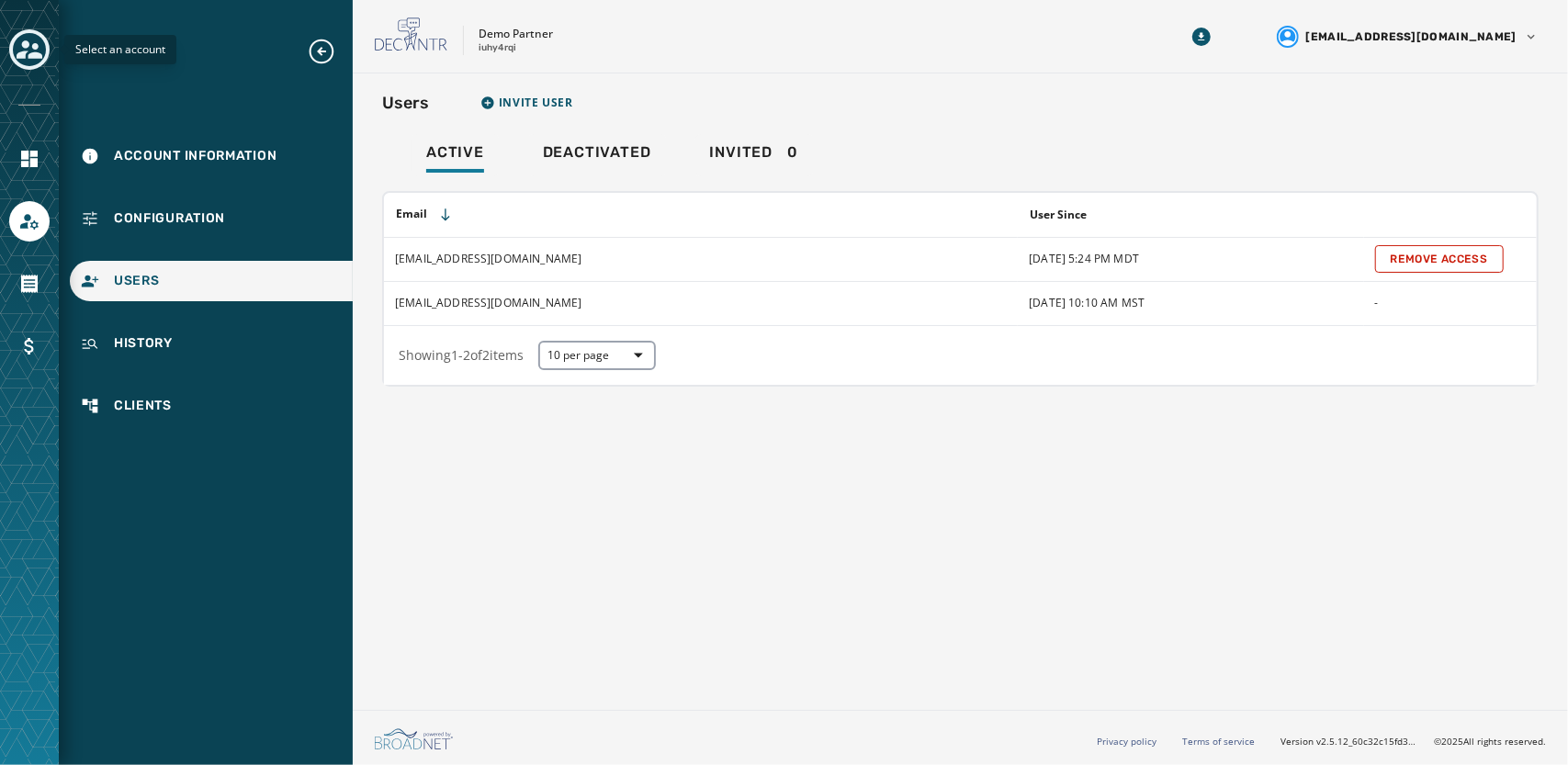
click at [22, 48] on icon "Toggle account select drawer" at bounding box center [30, 50] width 26 height 26
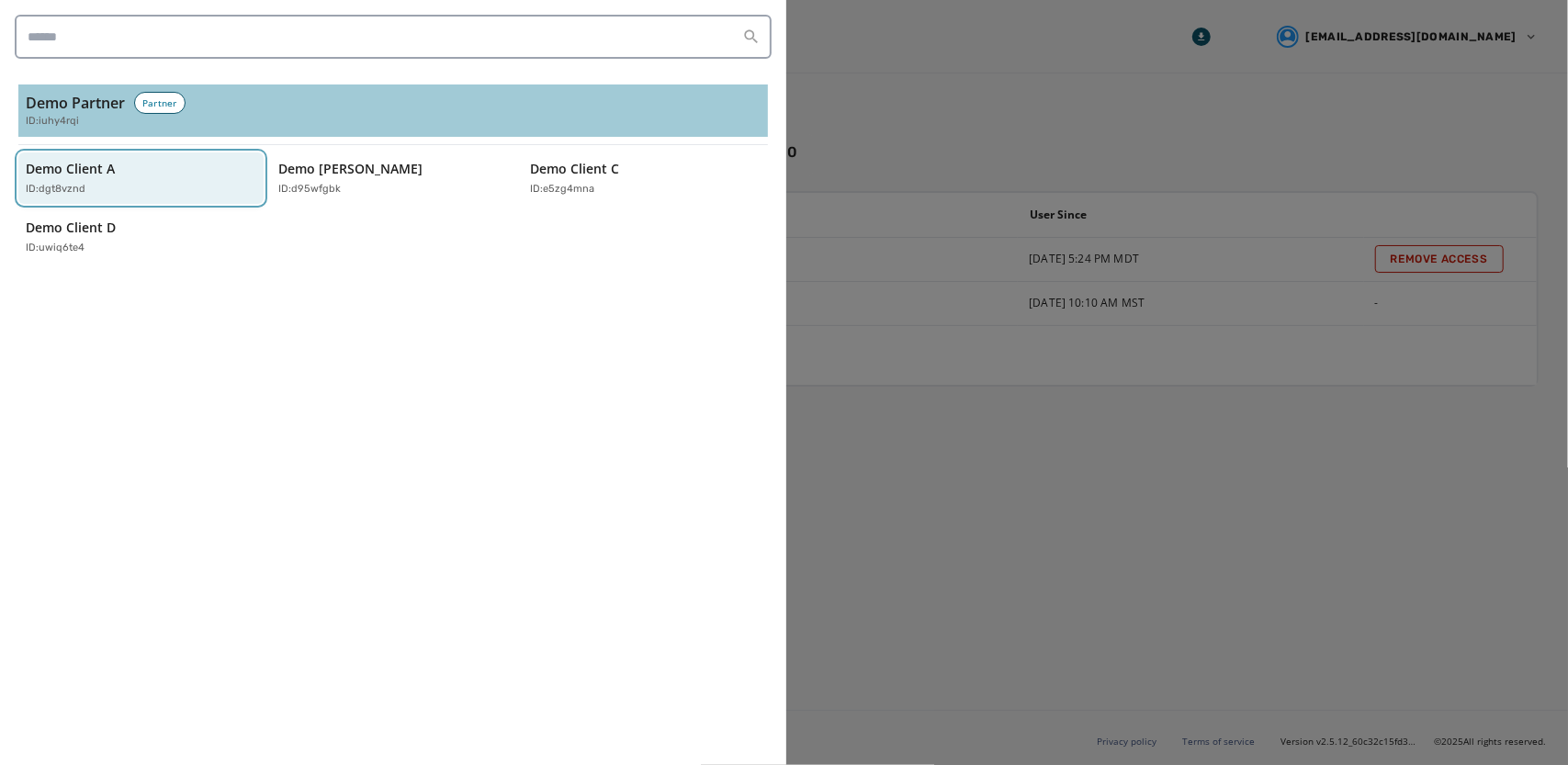
click at [82, 191] on p "ID: dgt8vznd" at bounding box center [56, 190] width 60 height 16
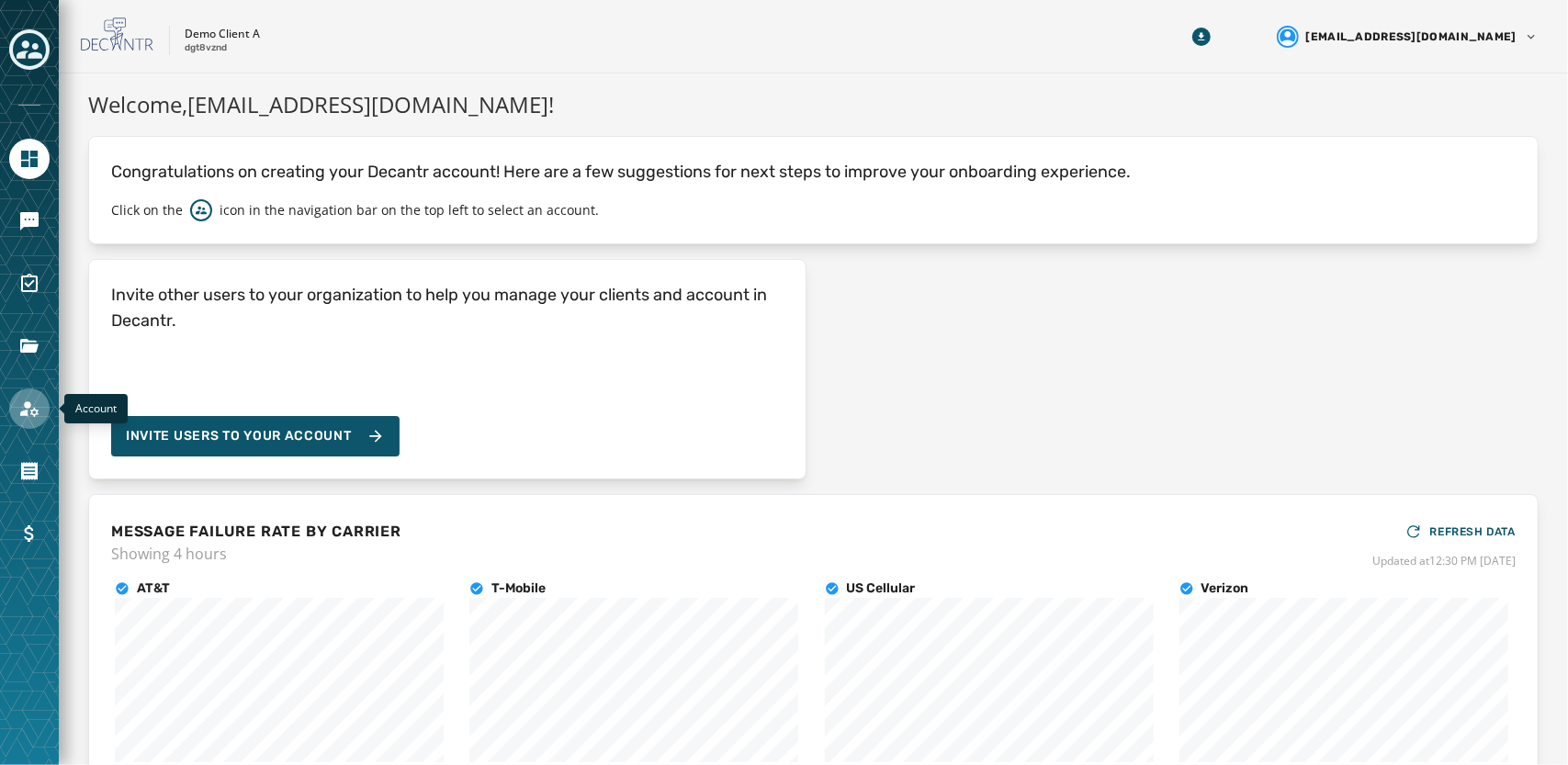
click at [30, 426] on link "Navigate to Account" at bounding box center [29, 408] width 40 height 40
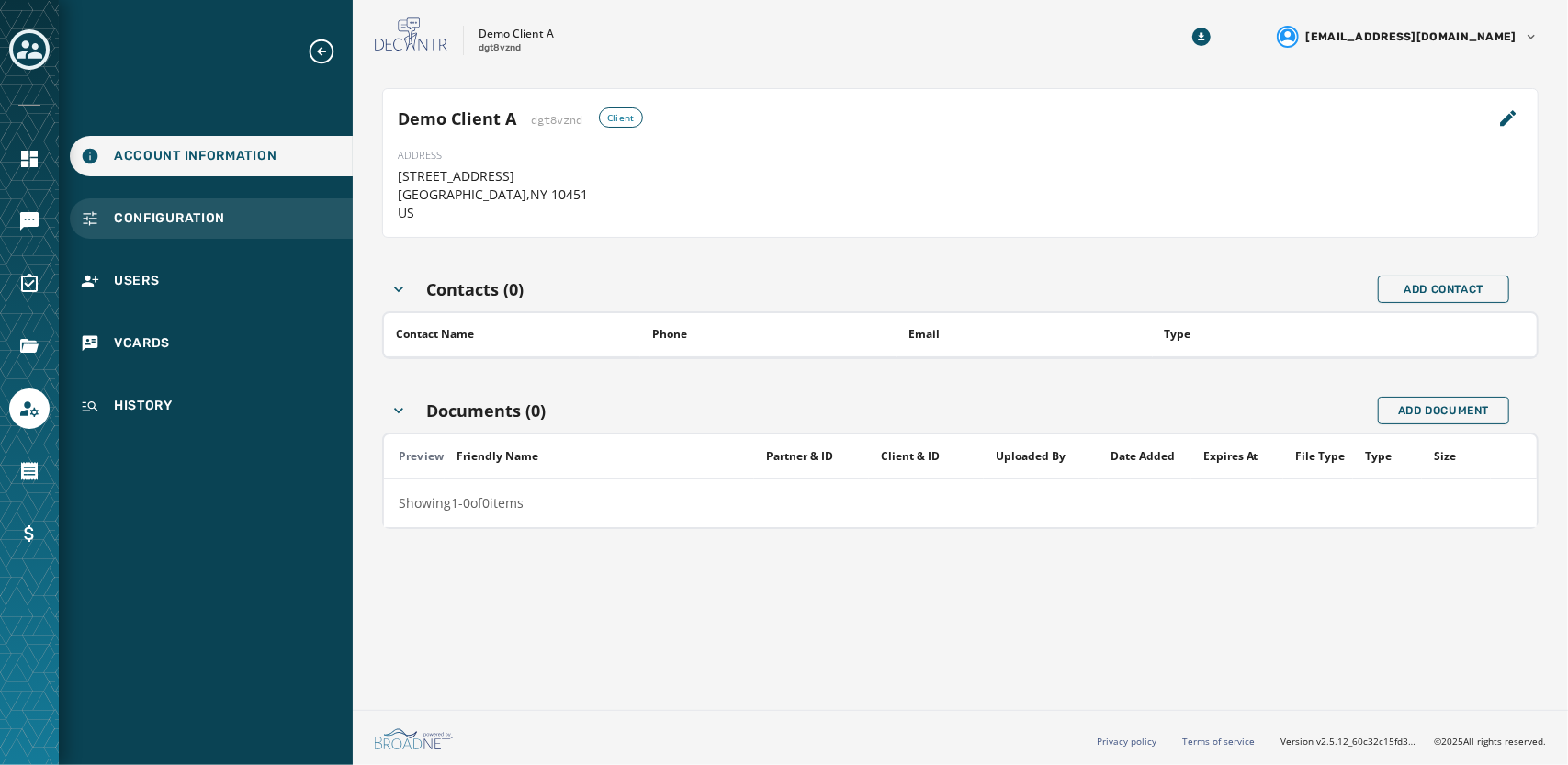
click at [192, 204] on div "Configuration" at bounding box center [211, 218] width 283 height 40
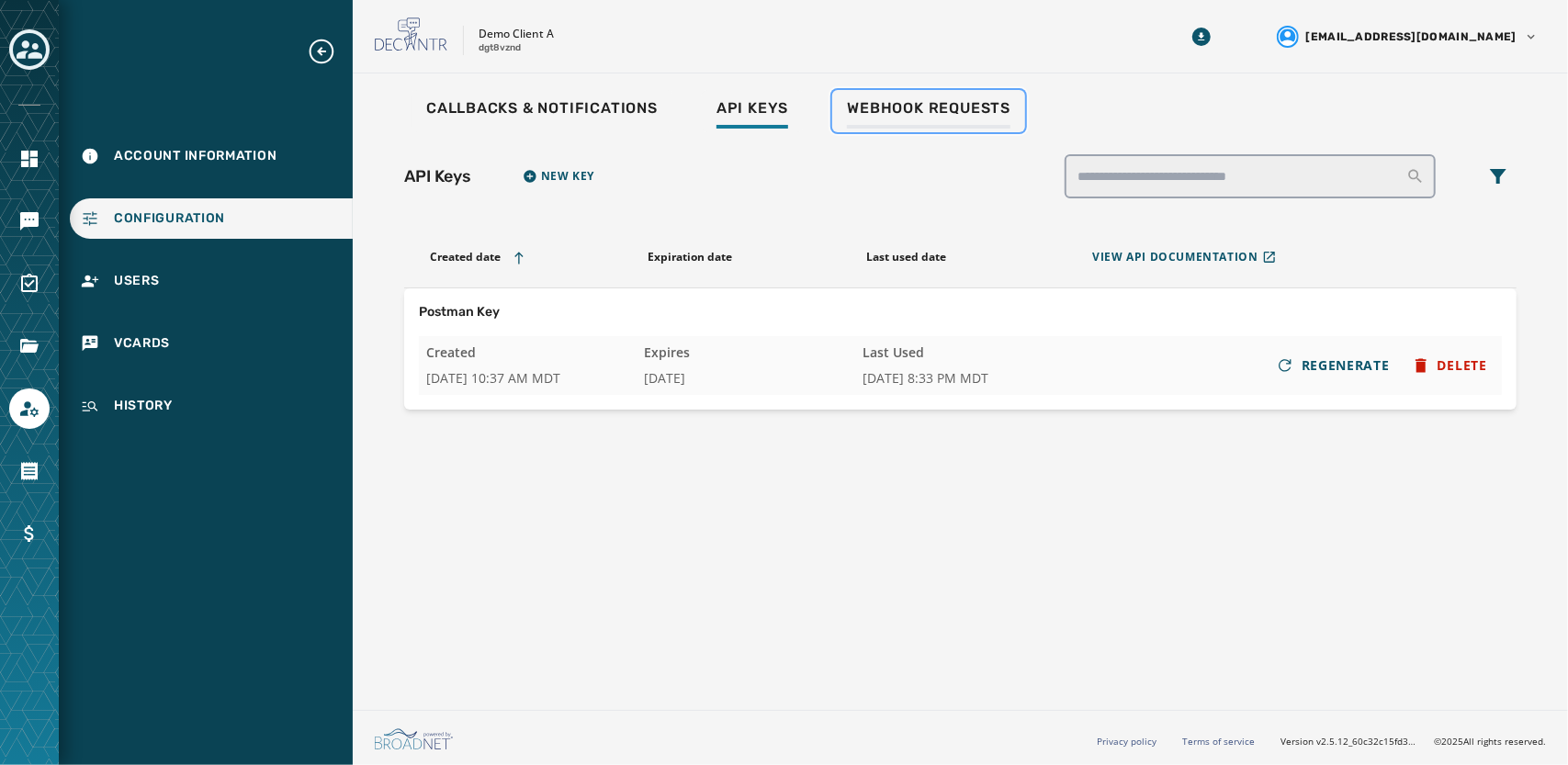
click at [873, 100] on span "Webhook Requests" at bounding box center [928, 108] width 164 height 19
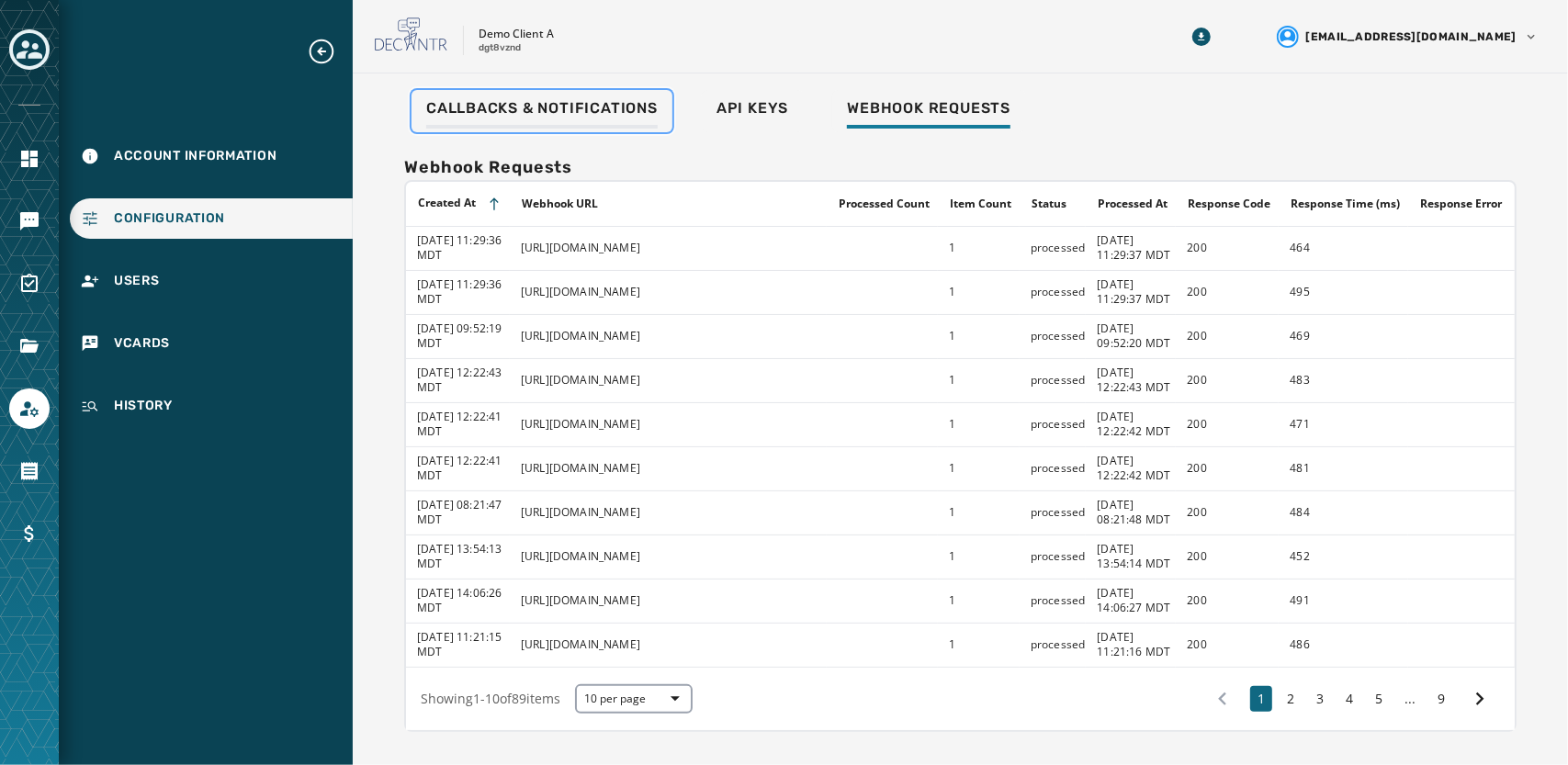
click at [565, 122] on div "Callbacks & Notifications" at bounding box center [542, 113] width 232 height 29
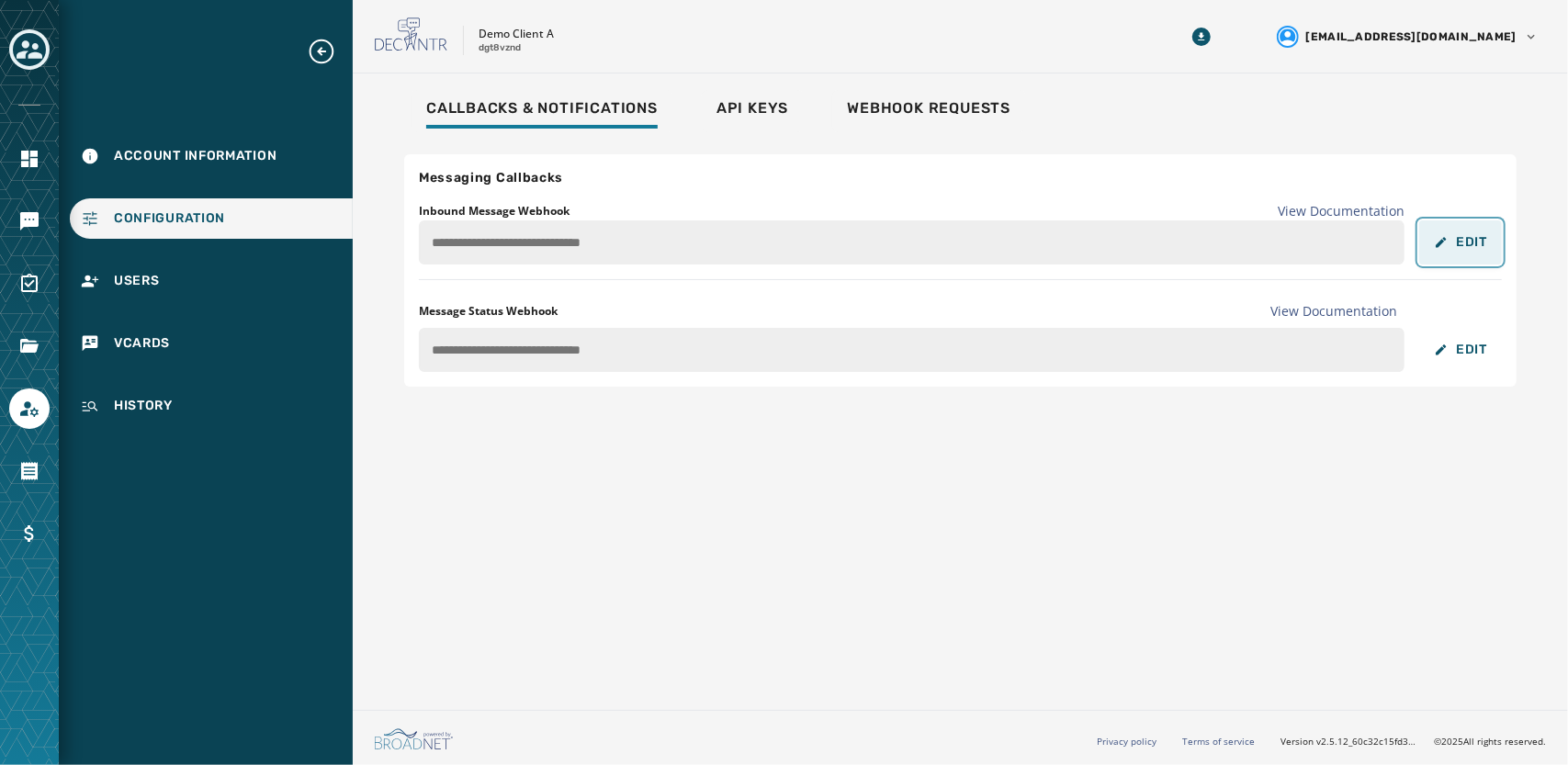
click at [1452, 243] on span "Edit" at bounding box center [1460, 243] width 53 height 15
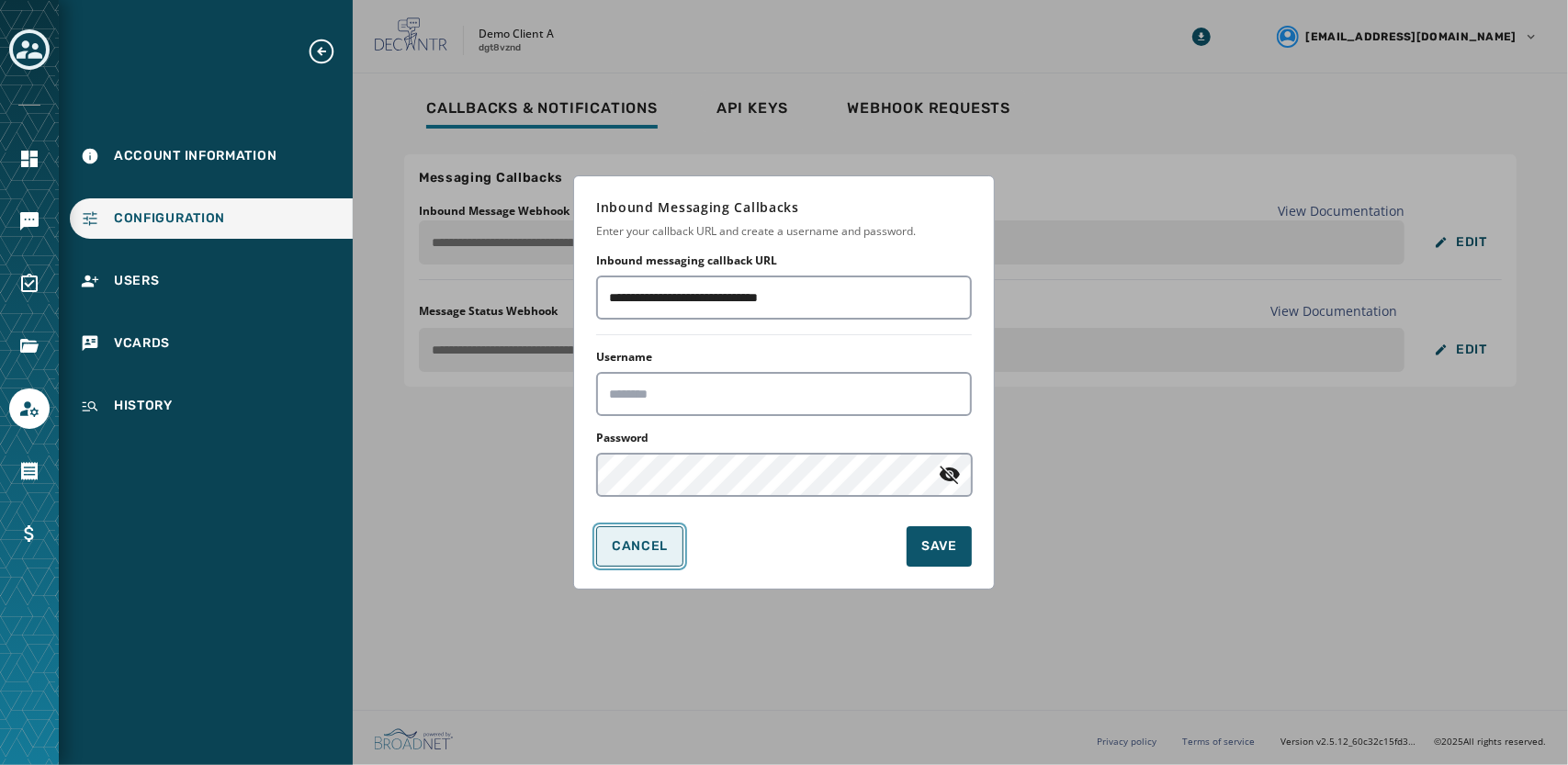
click at [651, 546] on span "Cancel" at bounding box center [640, 546] width 56 height 15
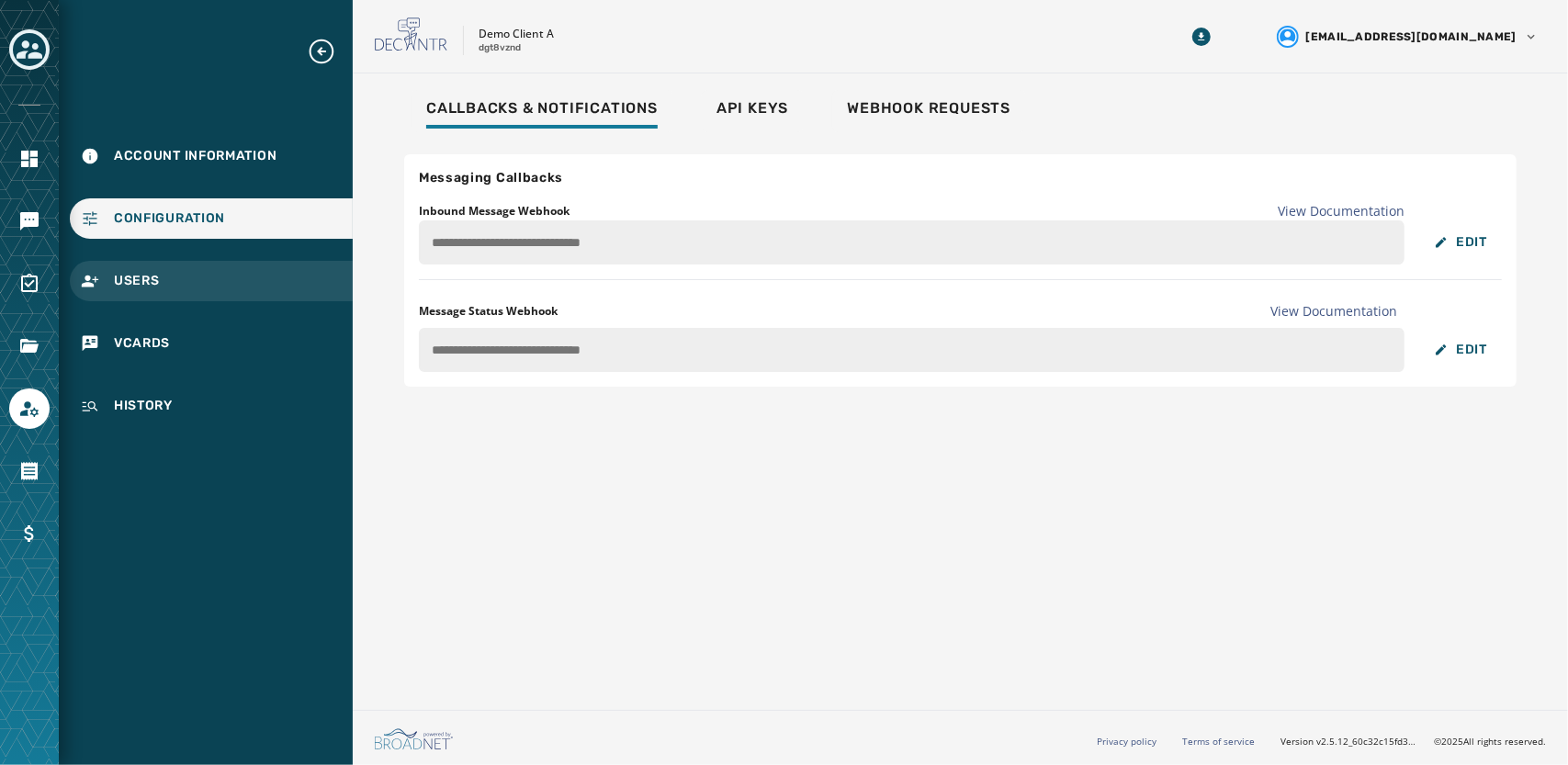
click at [272, 295] on div "Users" at bounding box center [211, 280] width 283 height 40
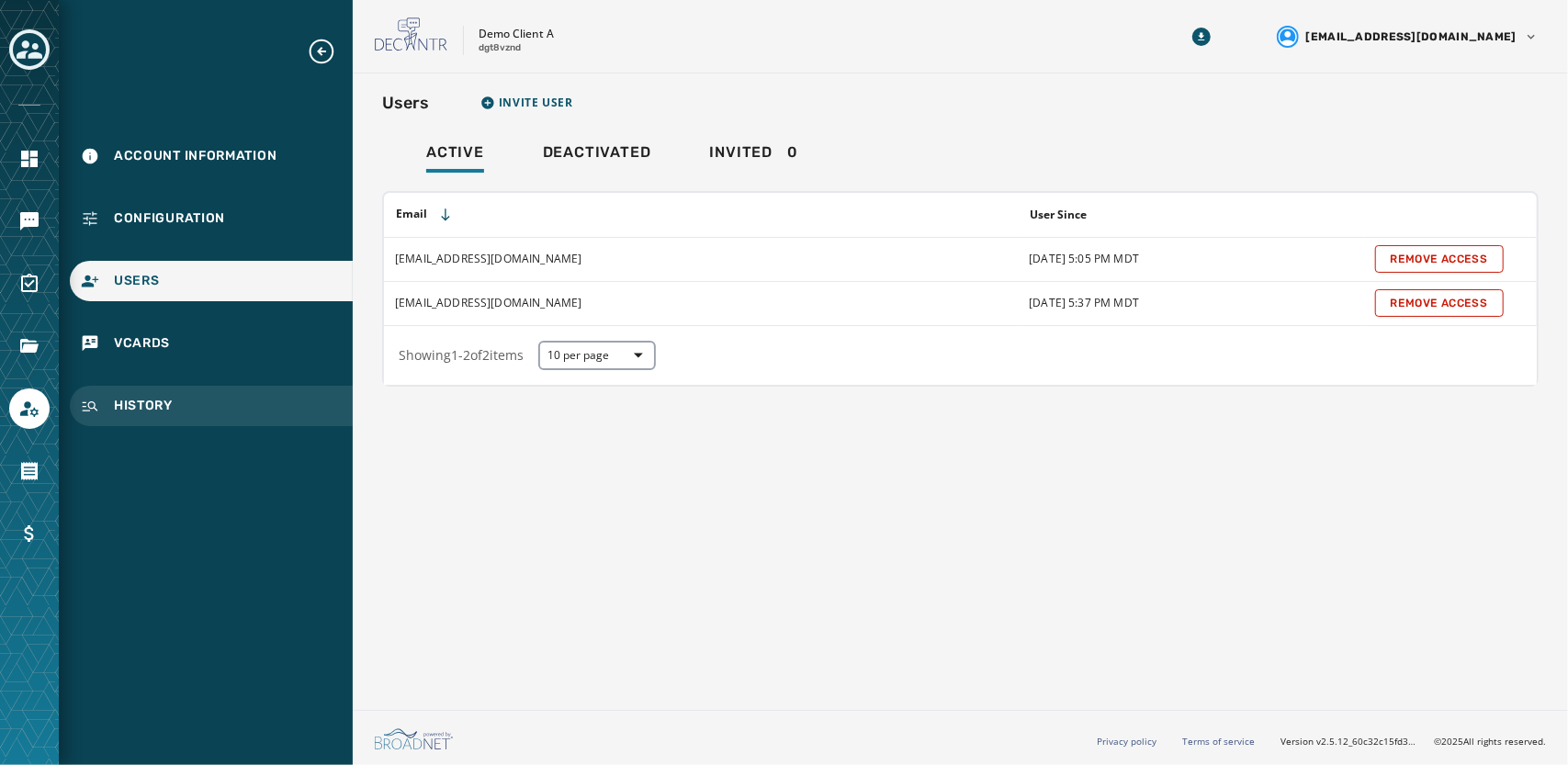
click at [192, 409] on div "History" at bounding box center [211, 405] width 283 height 40
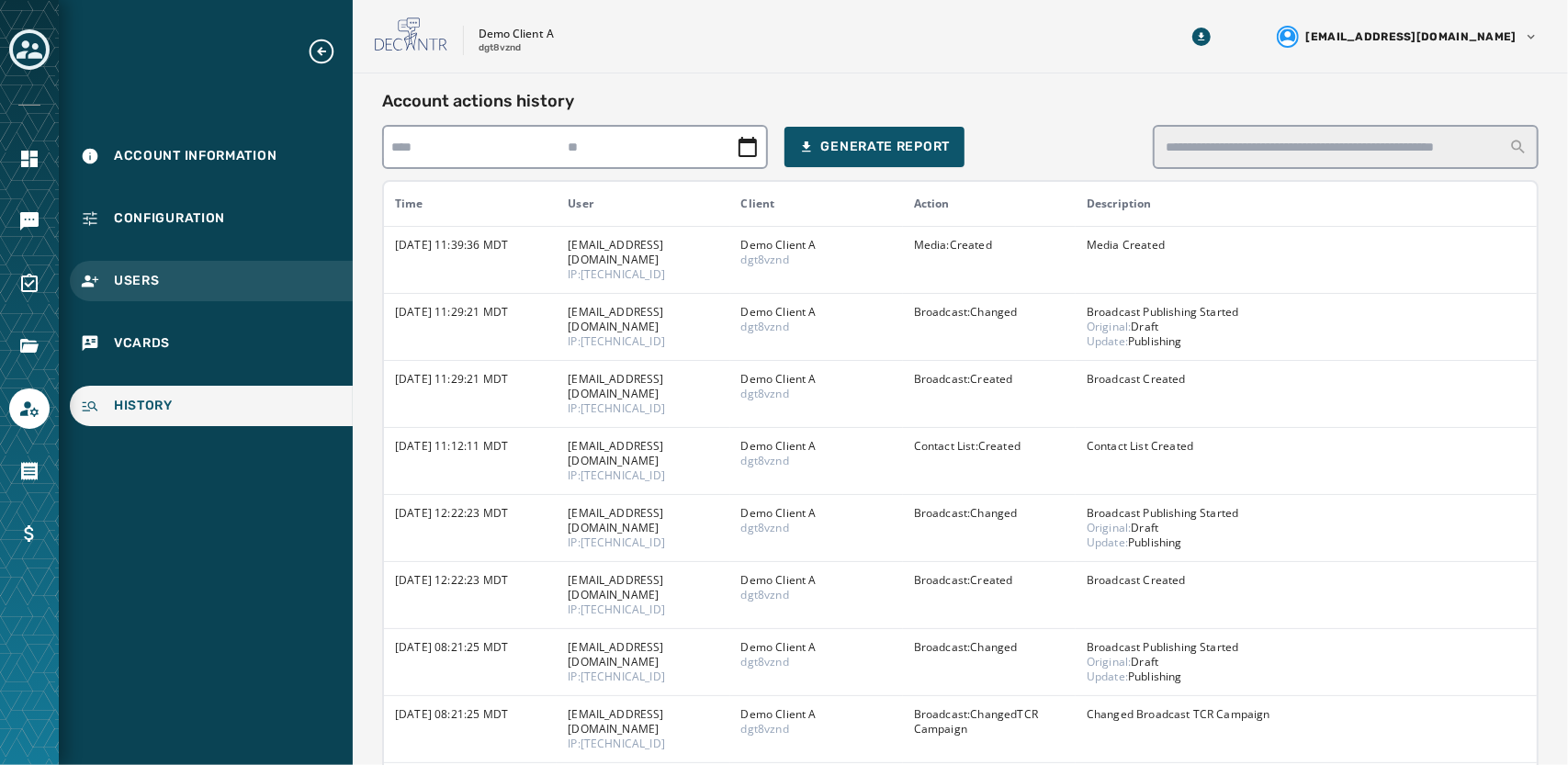
click at [224, 295] on div "Users" at bounding box center [211, 280] width 283 height 40
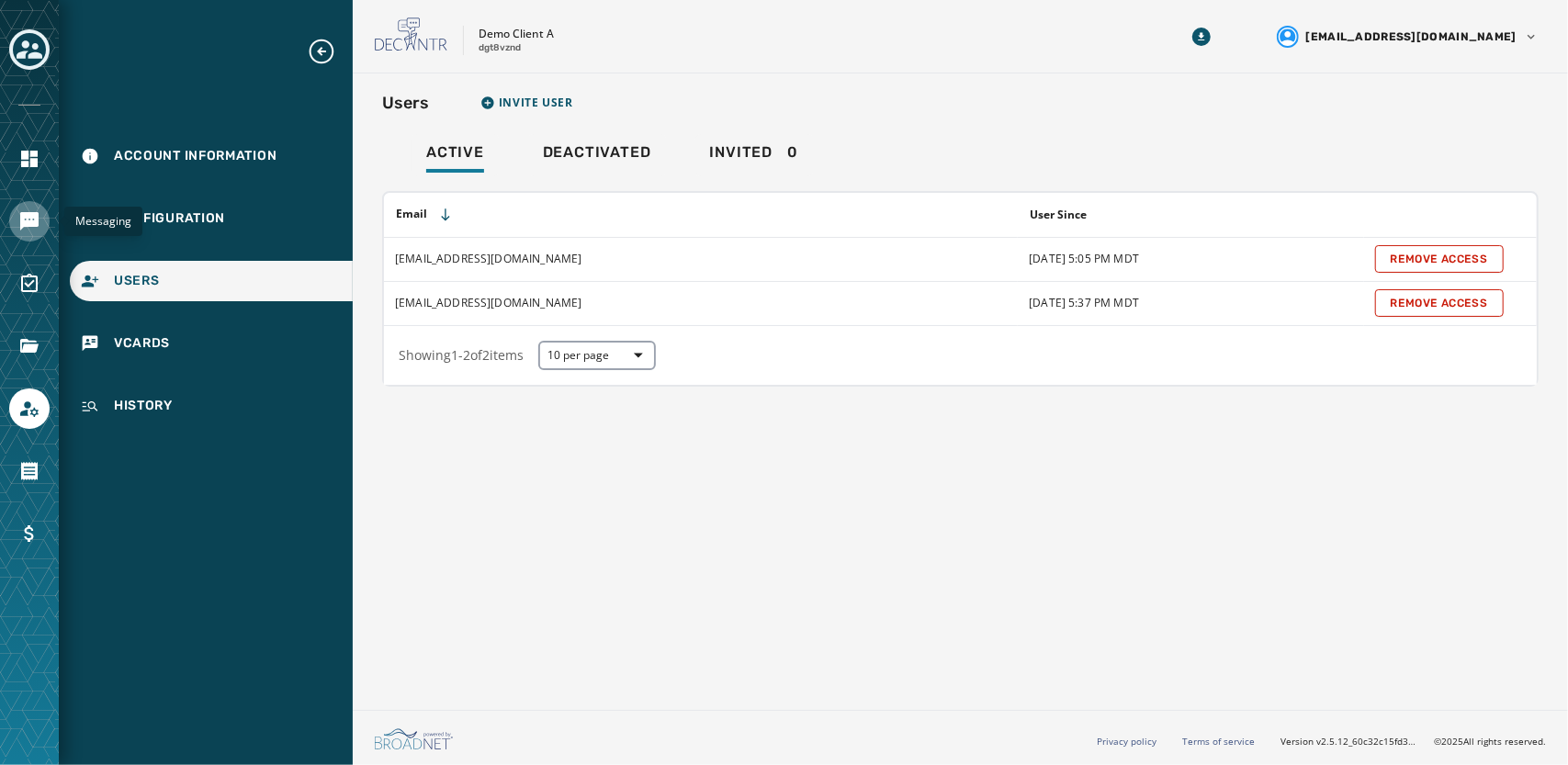
click at [19, 223] on icon "Navigate to Messaging" at bounding box center [30, 221] width 22 height 22
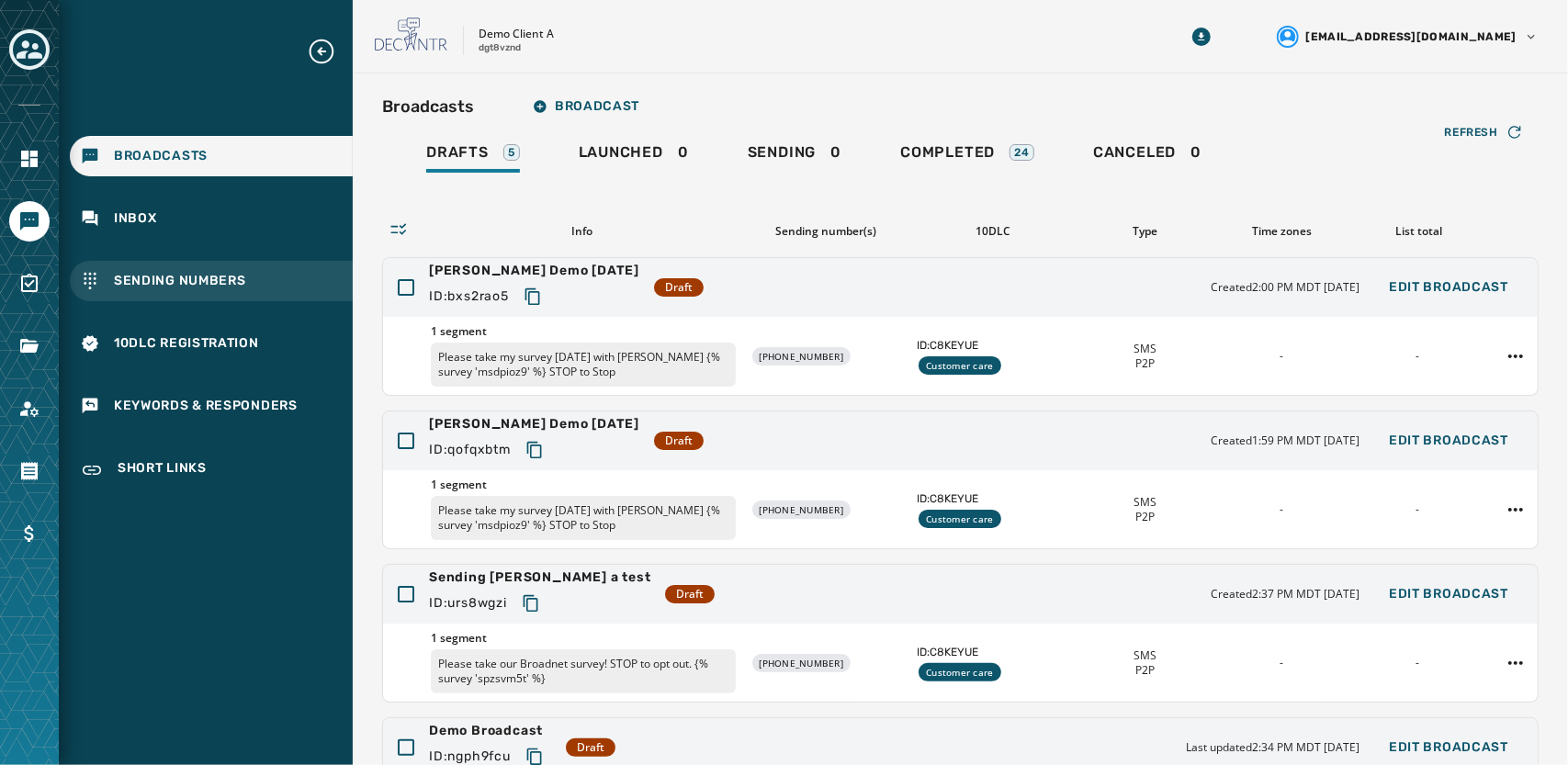
click at [192, 269] on div "Sending Numbers" at bounding box center [211, 280] width 283 height 40
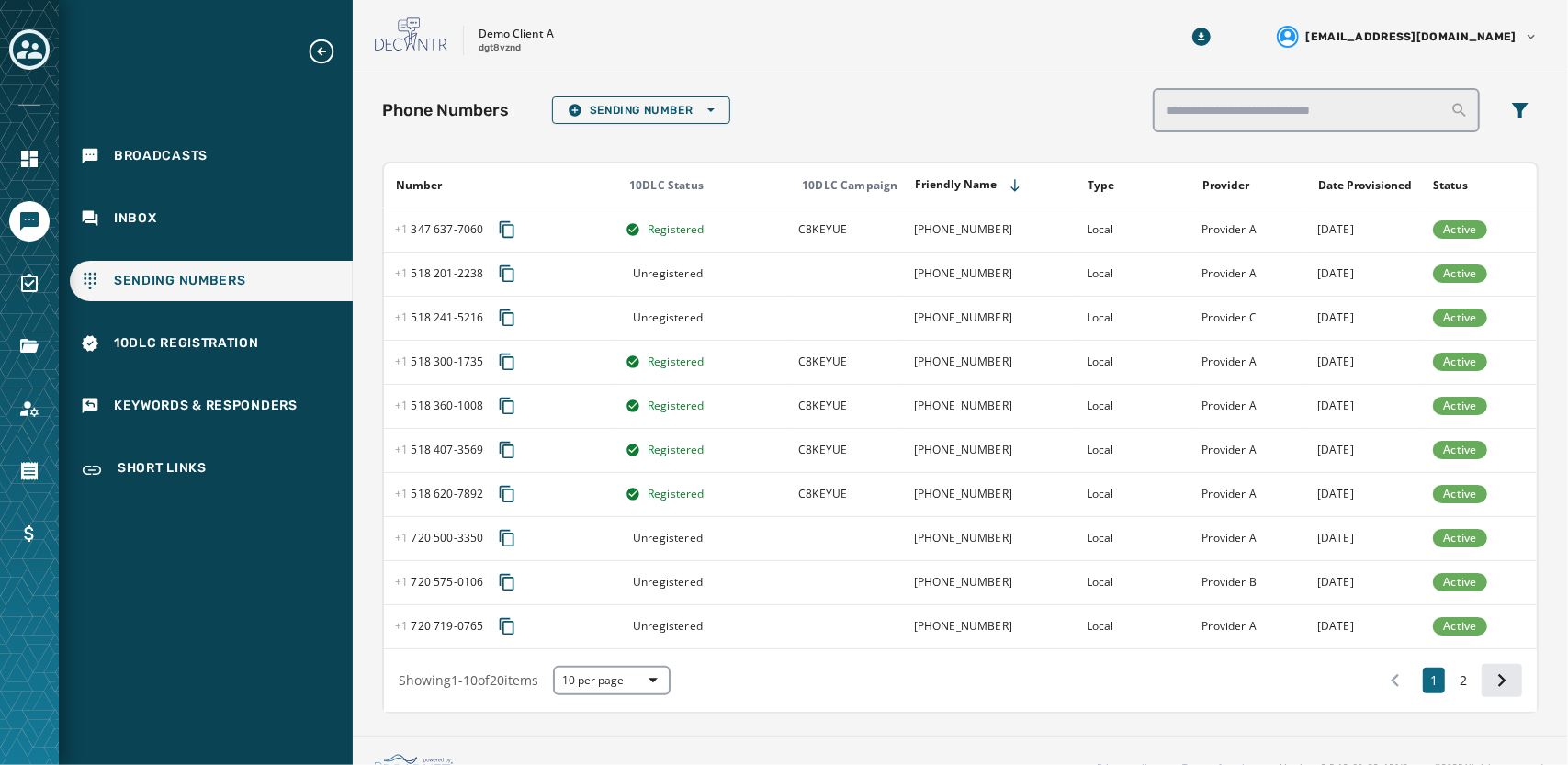
click at [1489, 678] on icon at bounding box center [1502, 681] width 26 height 26
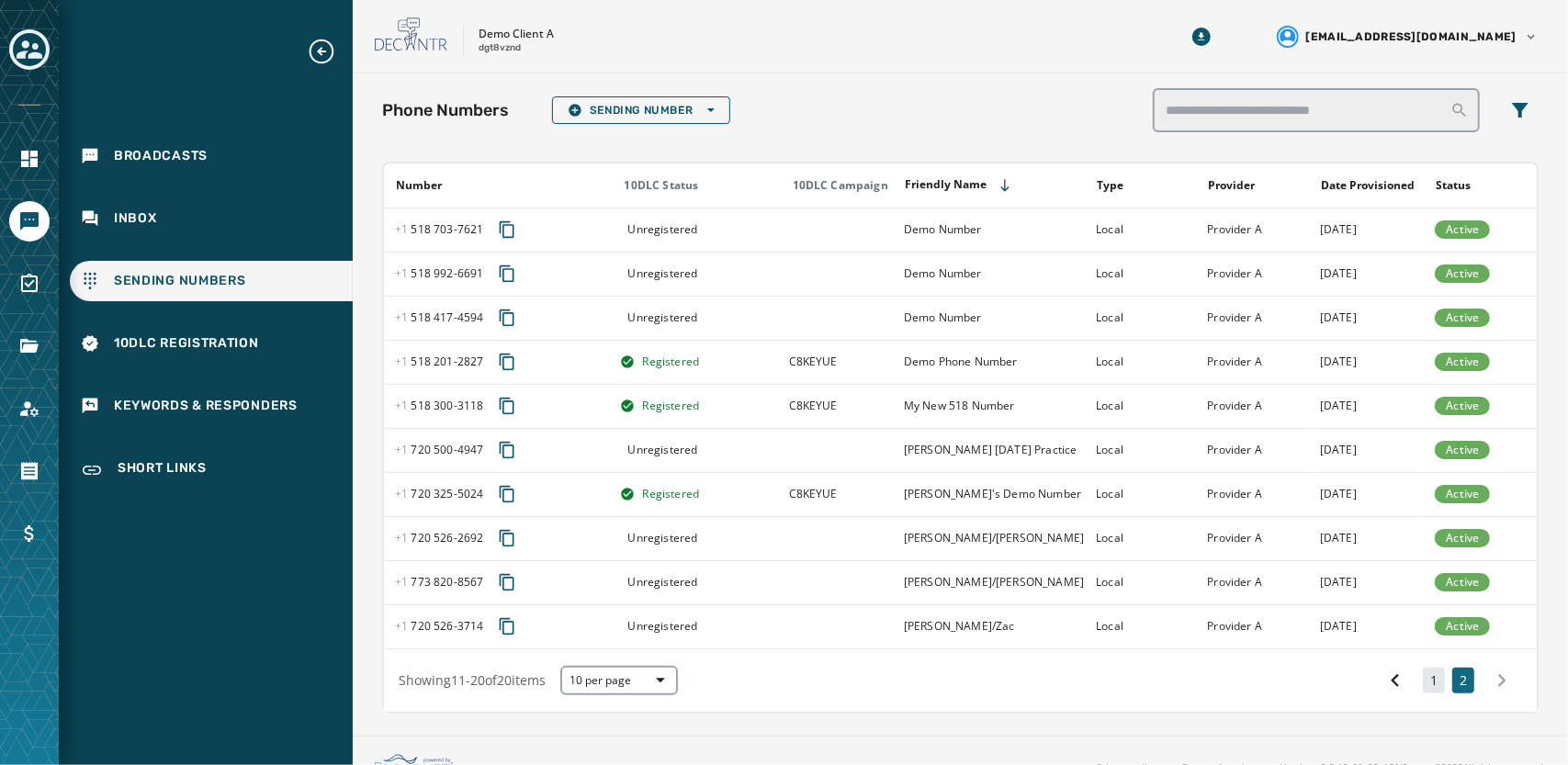
click at [1424, 682] on button "1" at bounding box center [1434, 681] width 22 height 26
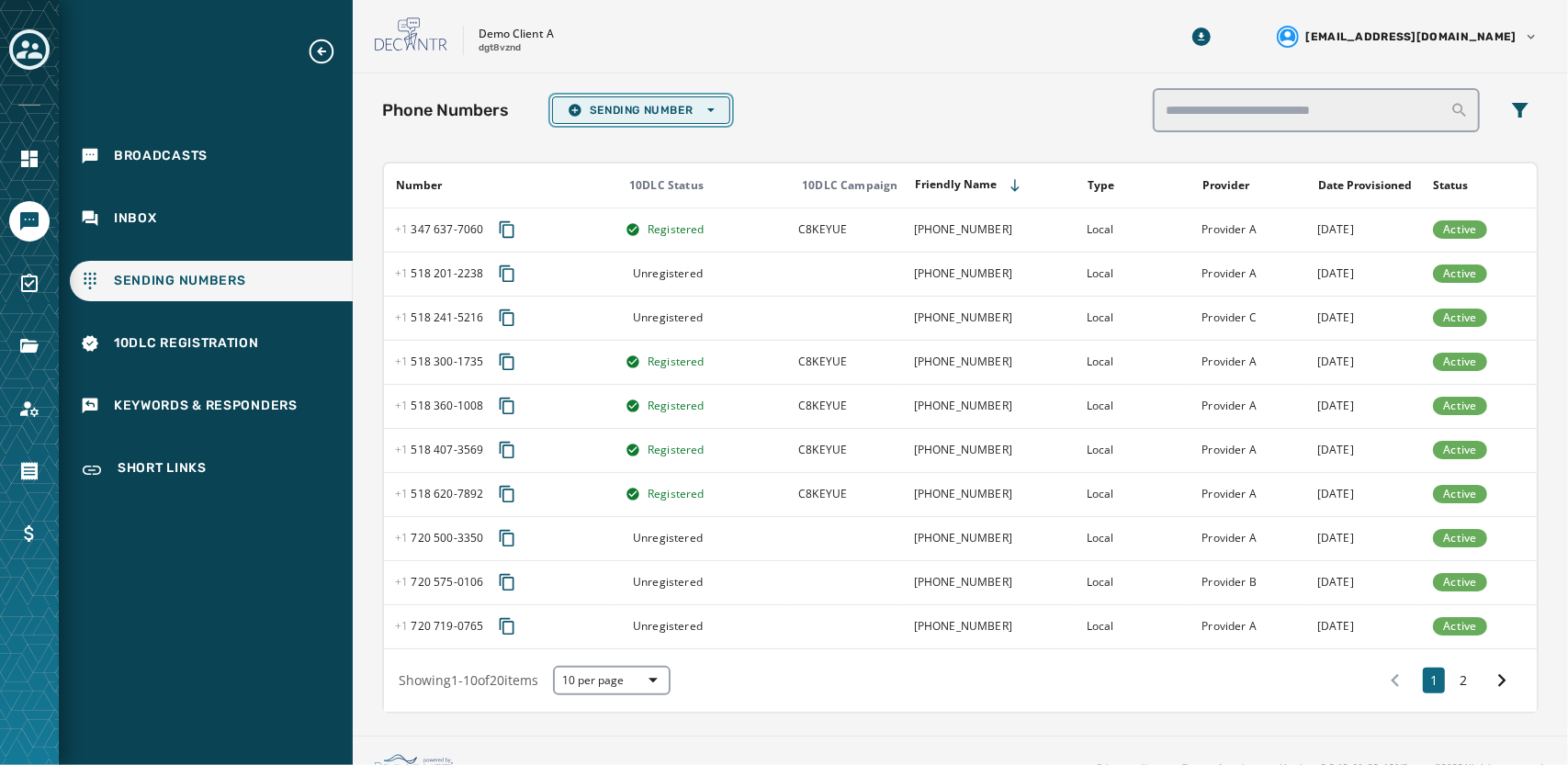
click at [677, 106] on span "Sending Number Open options" at bounding box center [640, 110] width 147 height 15
click at [794, 110] on div "Phone Numbers Sending Number Open options Local Long Code" at bounding box center [960, 109] width 1156 height 44
click at [695, 107] on span "Sending Number Open options" at bounding box center [640, 110] width 147 height 15
click at [614, 140] on span "Local Long Code" at bounding box center [640, 138] width 147 height 15
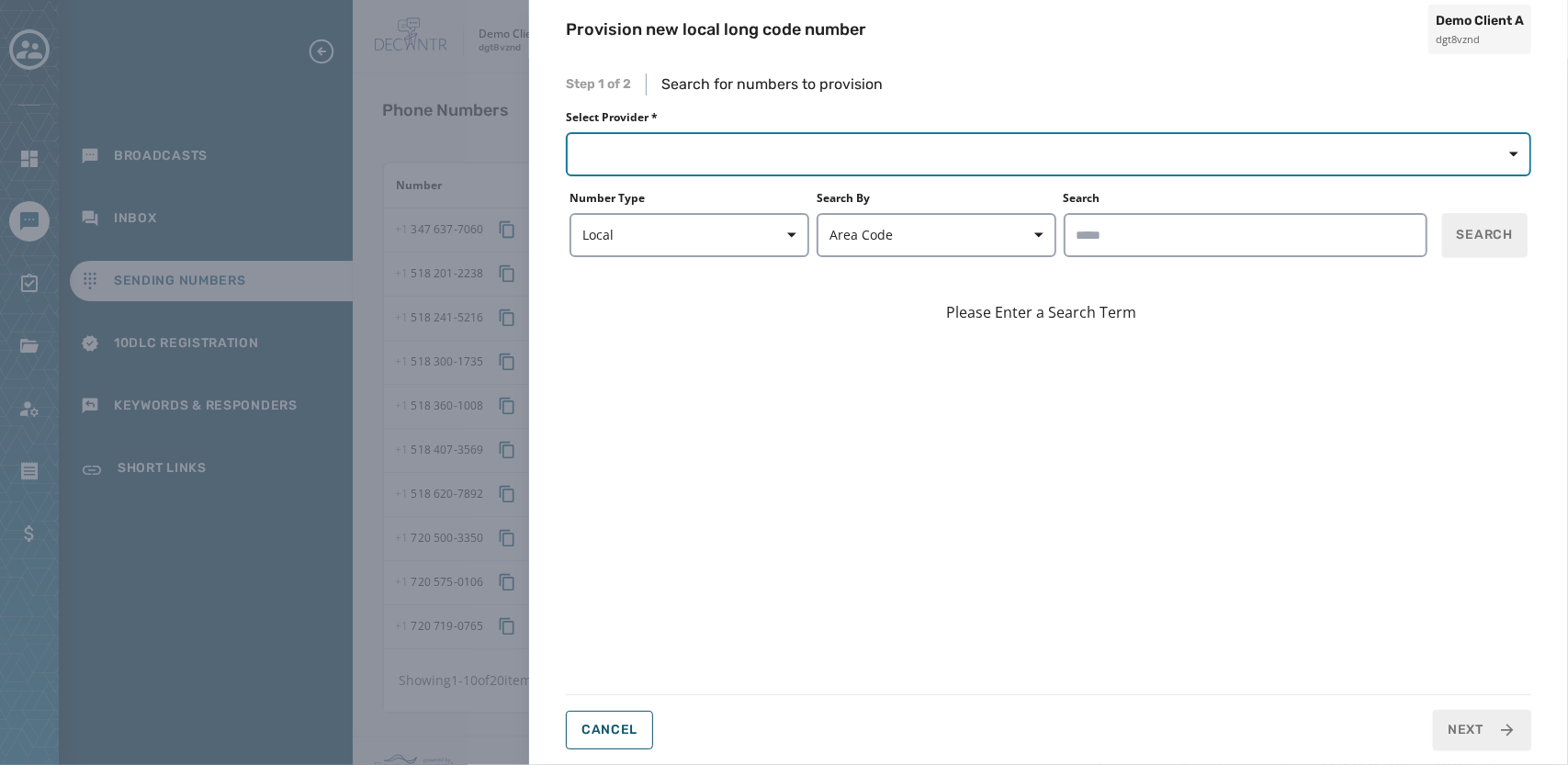
click at [753, 153] on button "button" at bounding box center [1048, 154] width 965 height 44
click at [668, 149] on button "button" at bounding box center [1048, 154] width 965 height 44
click at [733, 164] on button "button" at bounding box center [1048, 154] width 965 height 44
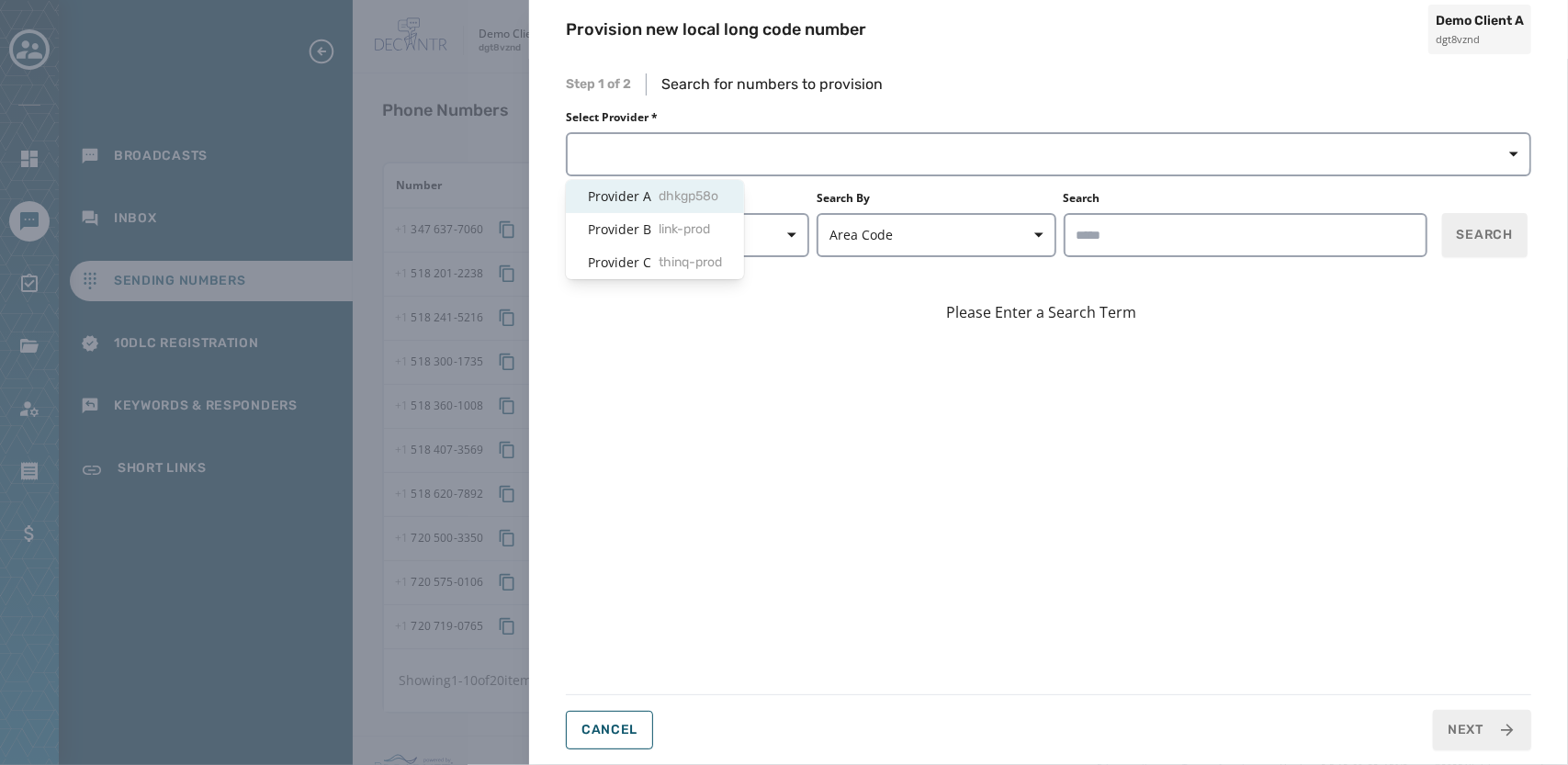
click at [669, 201] on span "dhkgp58o" at bounding box center [689, 197] width 60 height 19
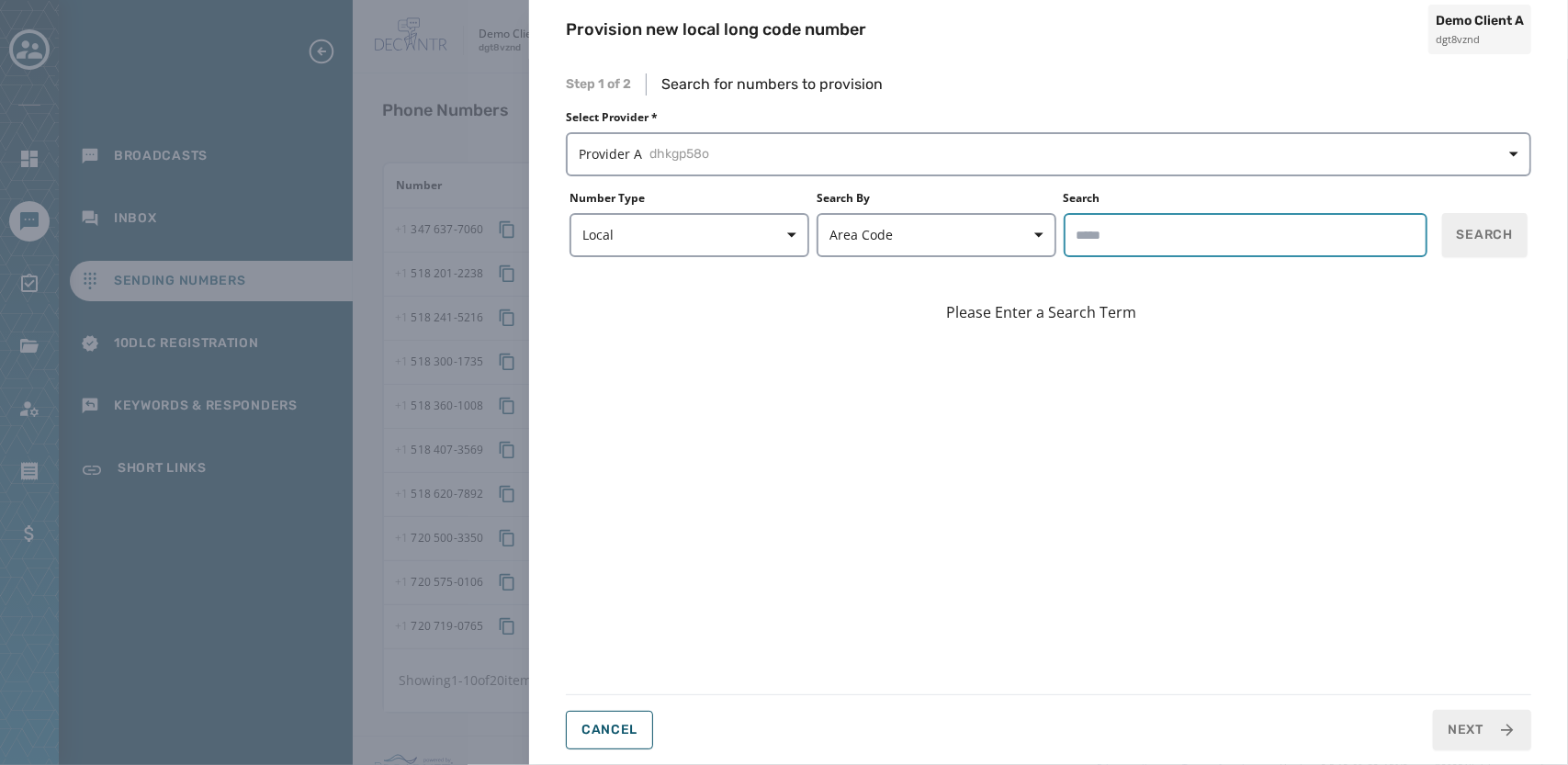
click at [1108, 233] on input "Search" at bounding box center [1245, 234] width 363 height 44
type input "*****"
click at [1482, 235] on span "Search" at bounding box center [1485, 235] width 56 height 19
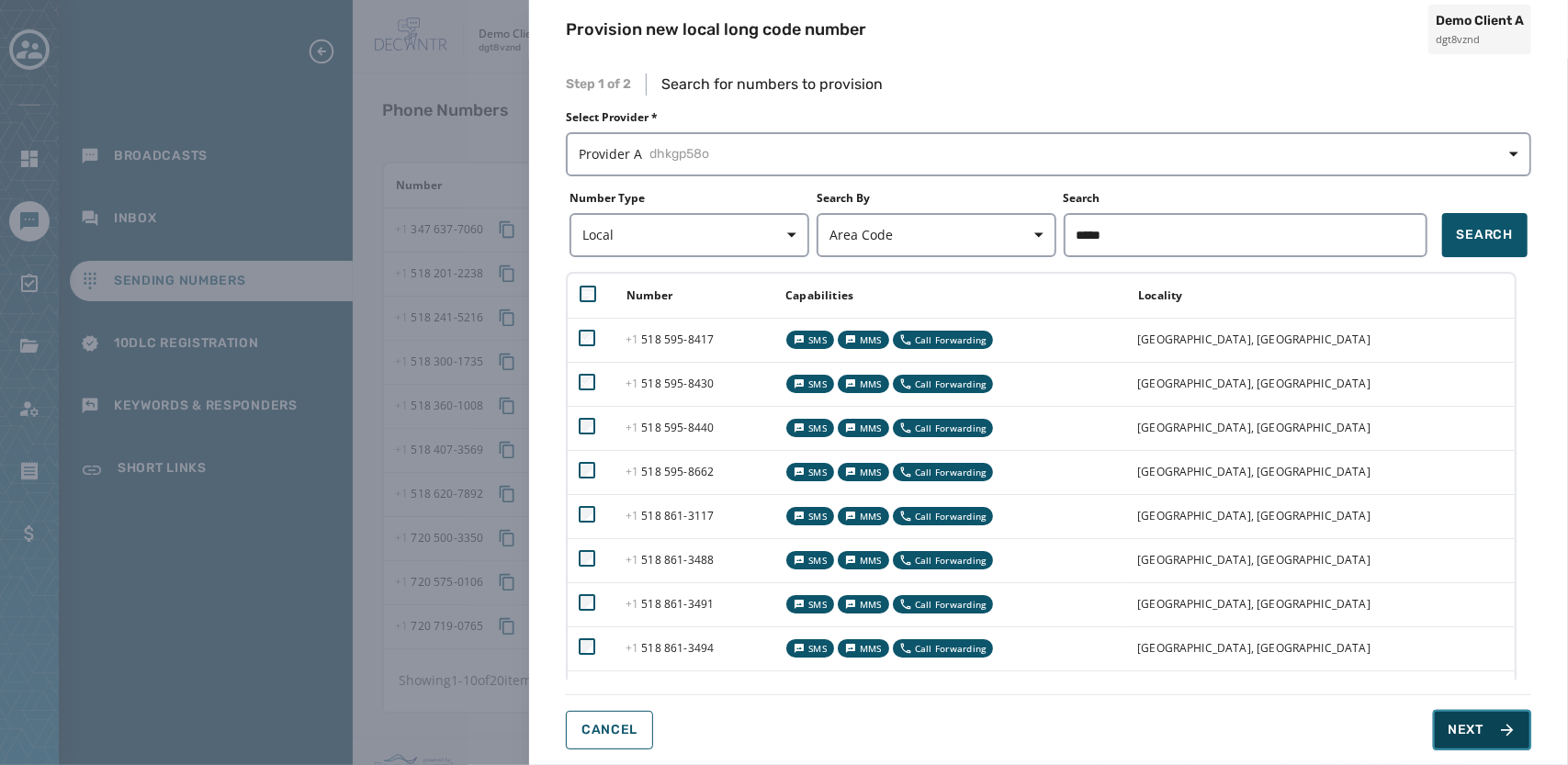
click at [1460, 721] on span "Next" at bounding box center [1465, 730] width 36 height 19
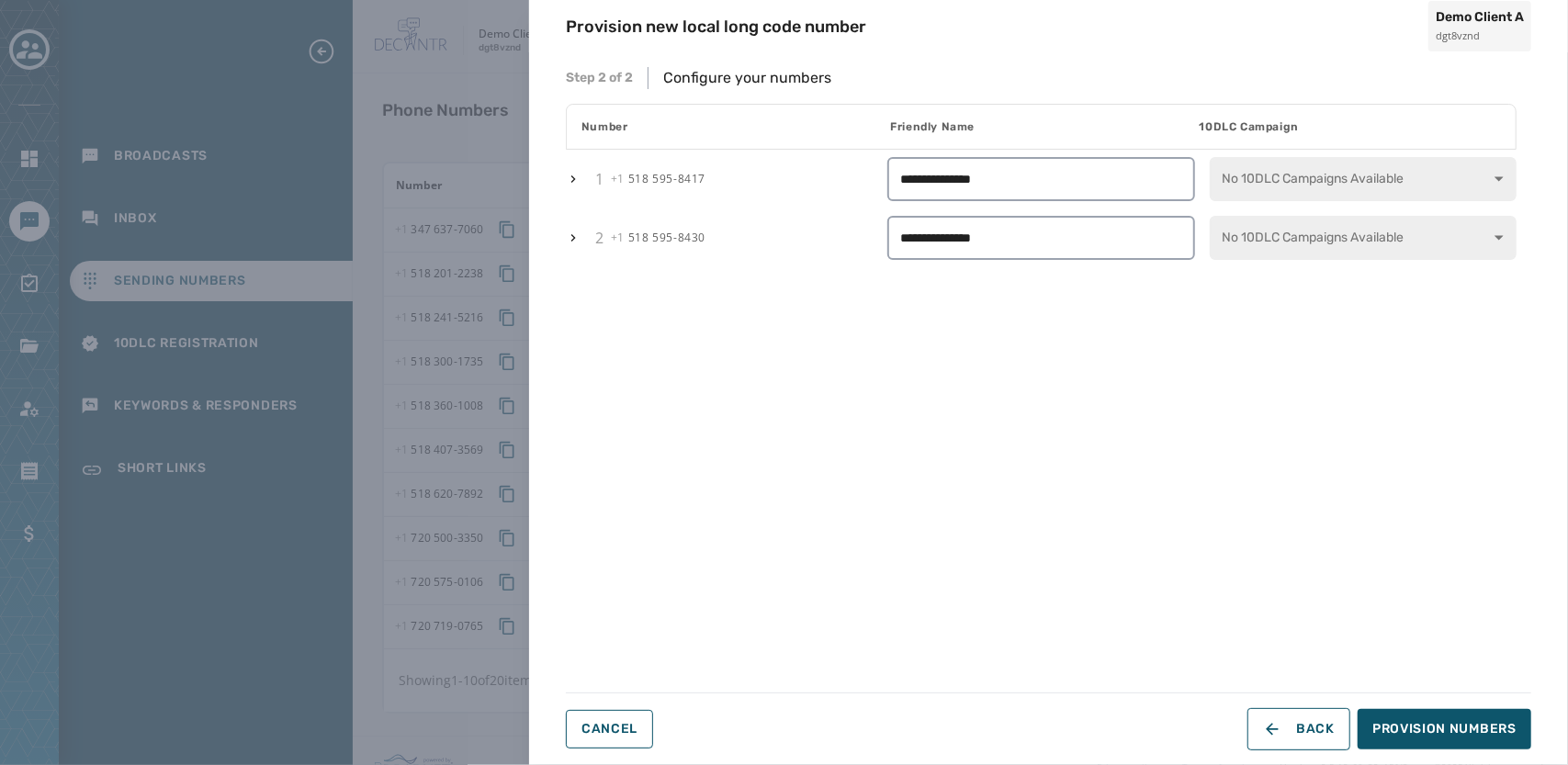
click at [579, 185] on icon "button" at bounding box center [573, 179] width 15 height 15
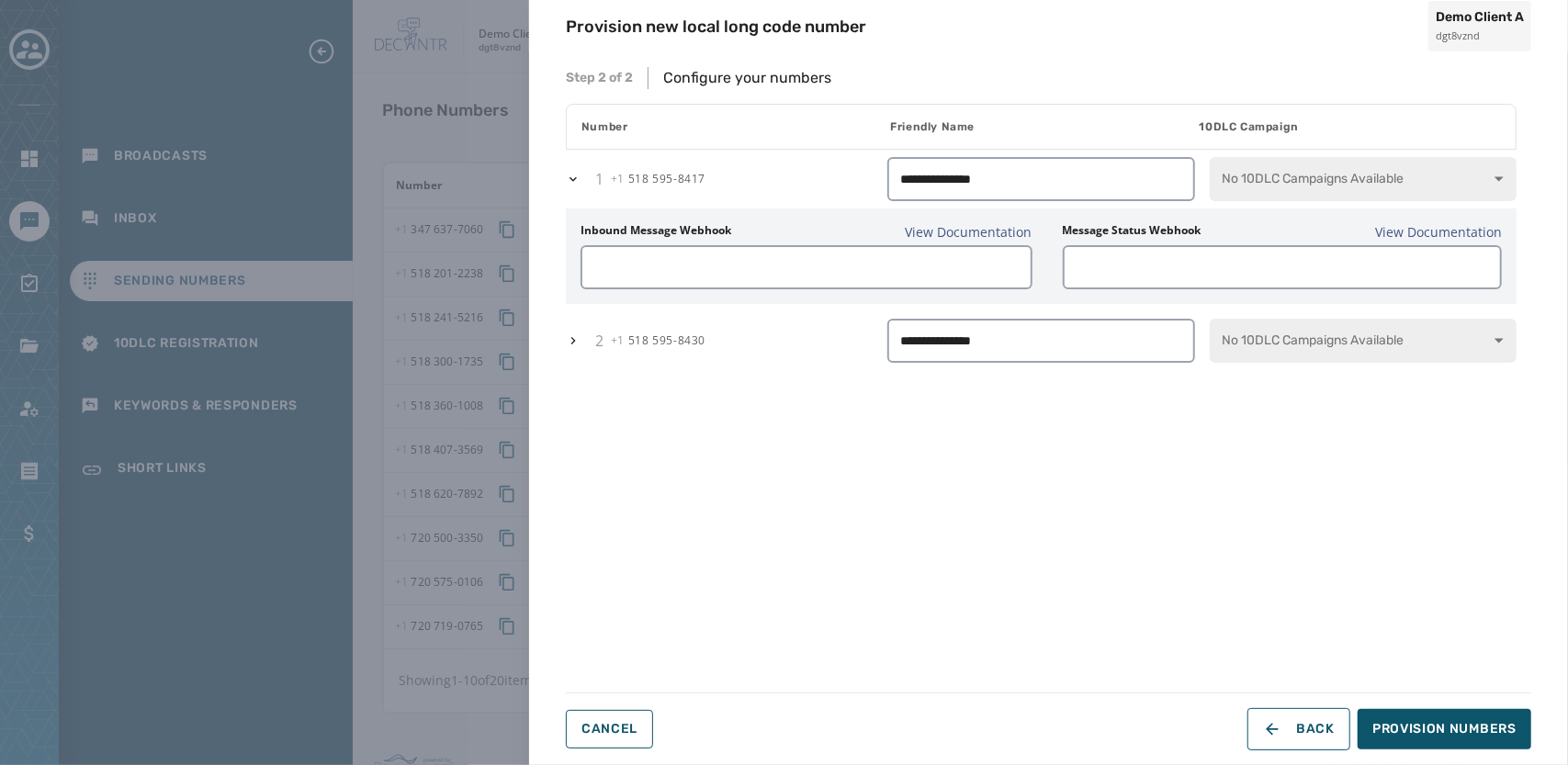
click at [571, 182] on icon "button" at bounding box center [573, 179] width 15 height 15
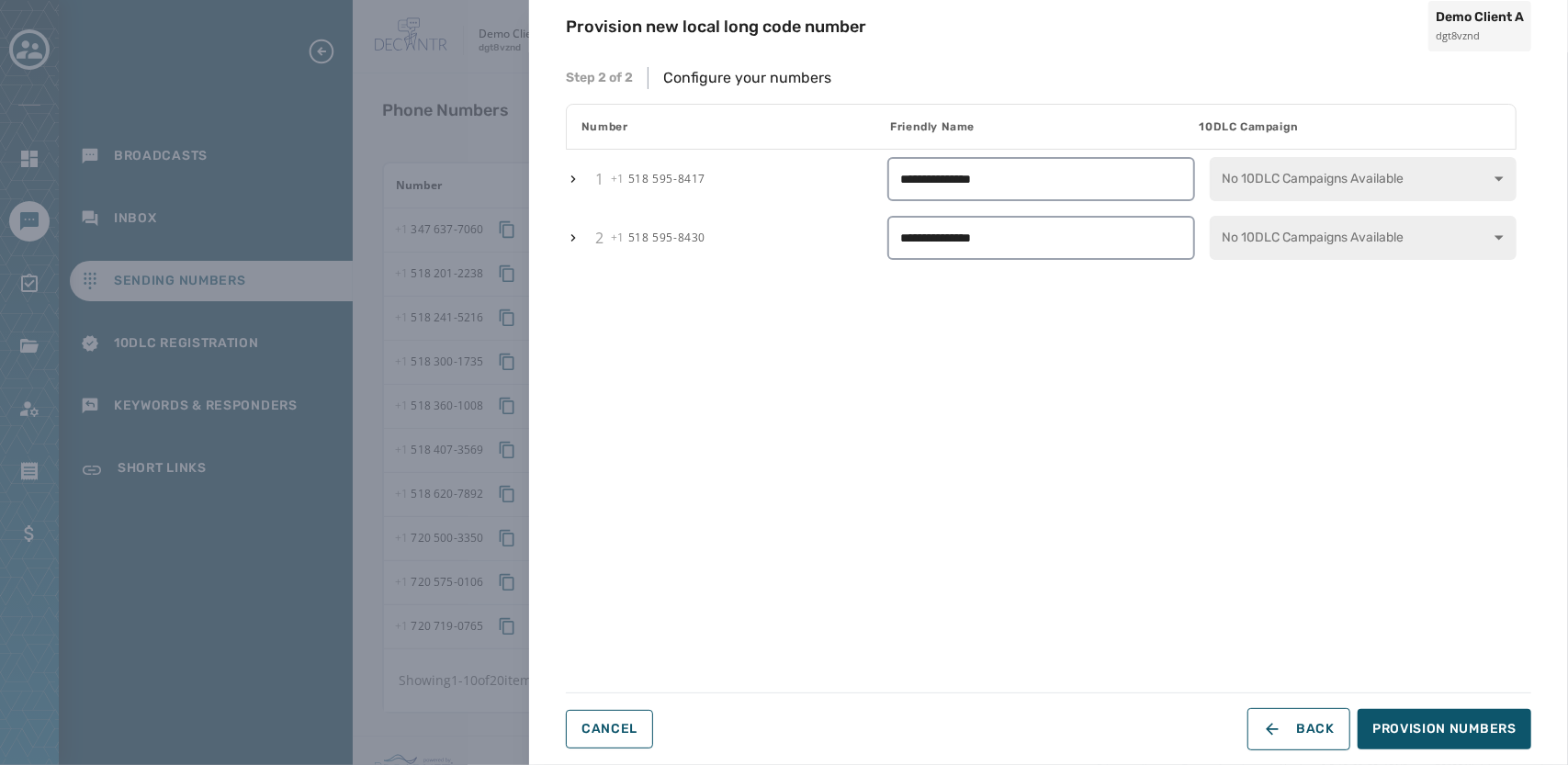
click at [571, 182] on icon "button" at bounding box center [573, 179] width 5 height 7
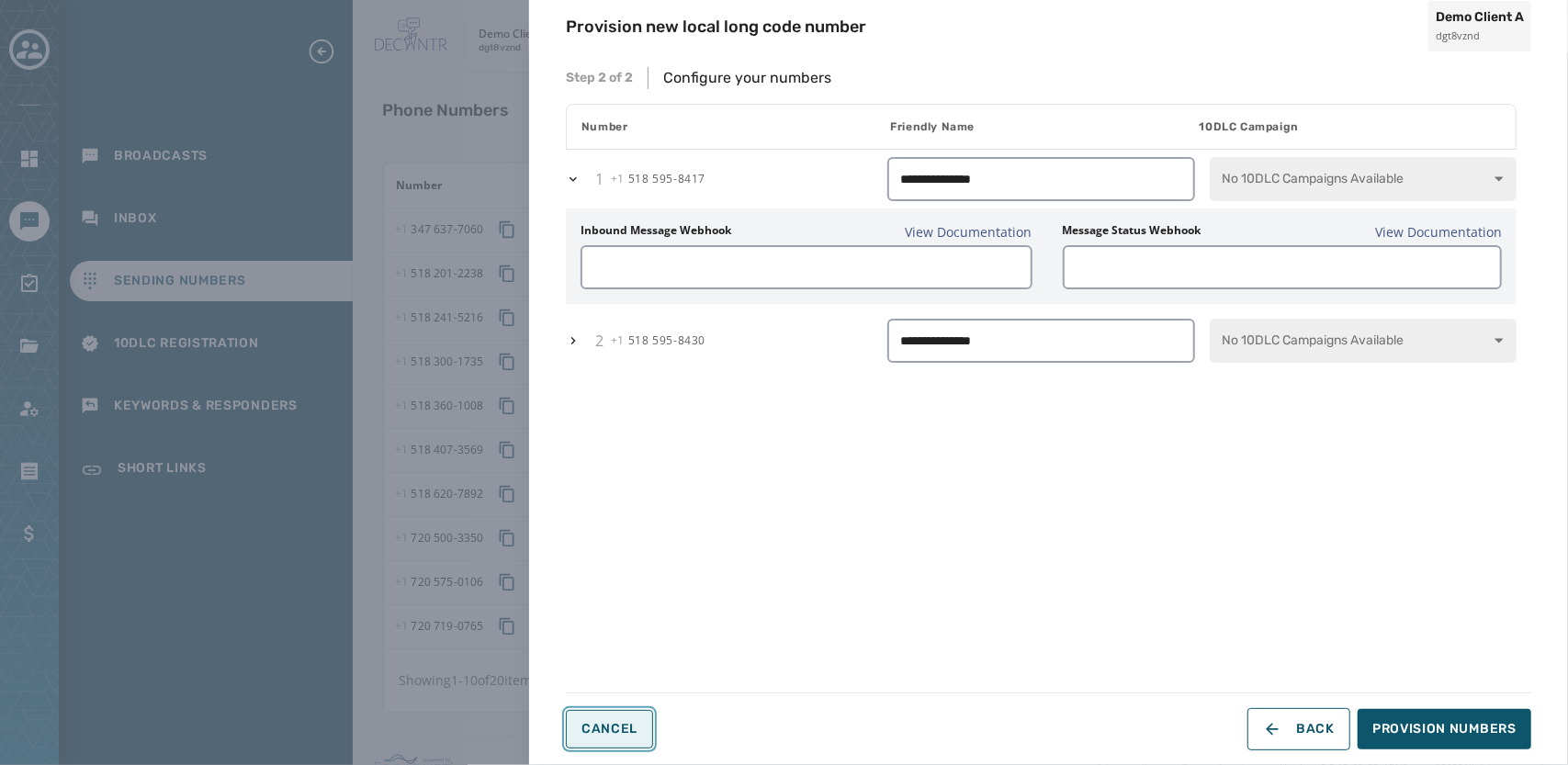
click at [616, 739] on button "Cancel" at bounding box center [608, 729] width 87 height 38
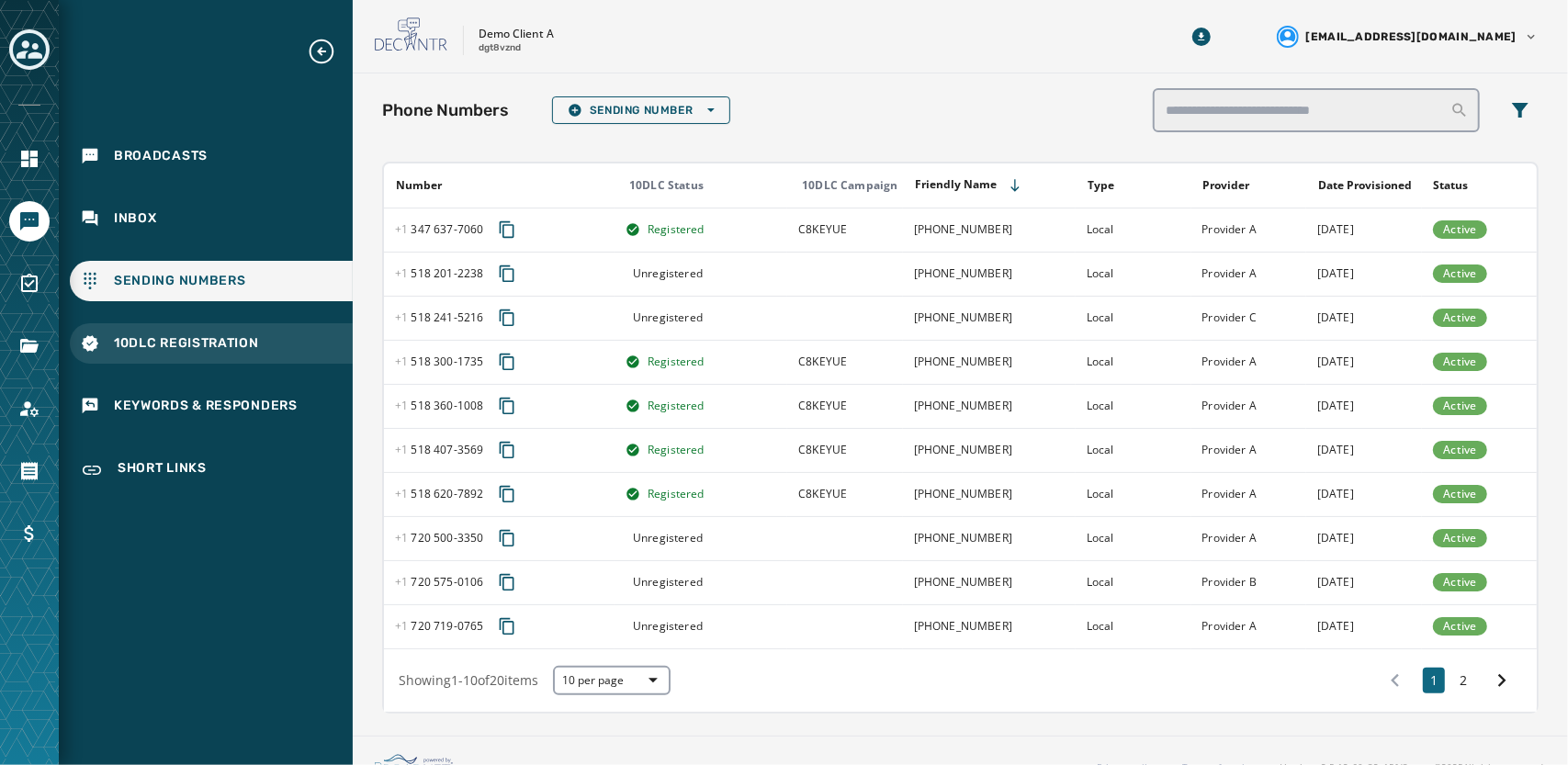
click at [153, 349] on span "10DLC Registration" at bounding box center [186, 344] width 145 height 19
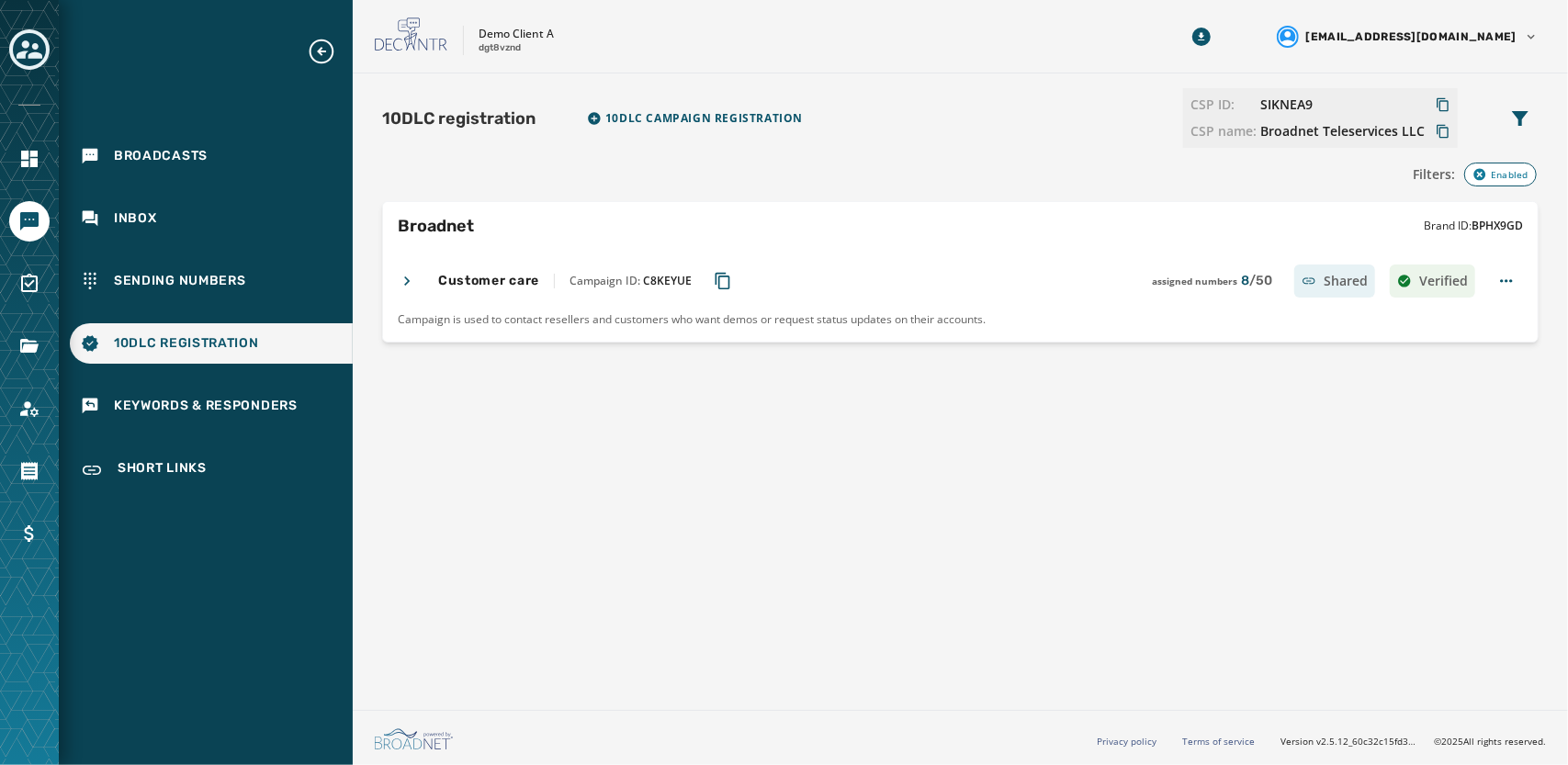
click at [411, 280] on icon at bounding box center [407, 281] width 19 height 19
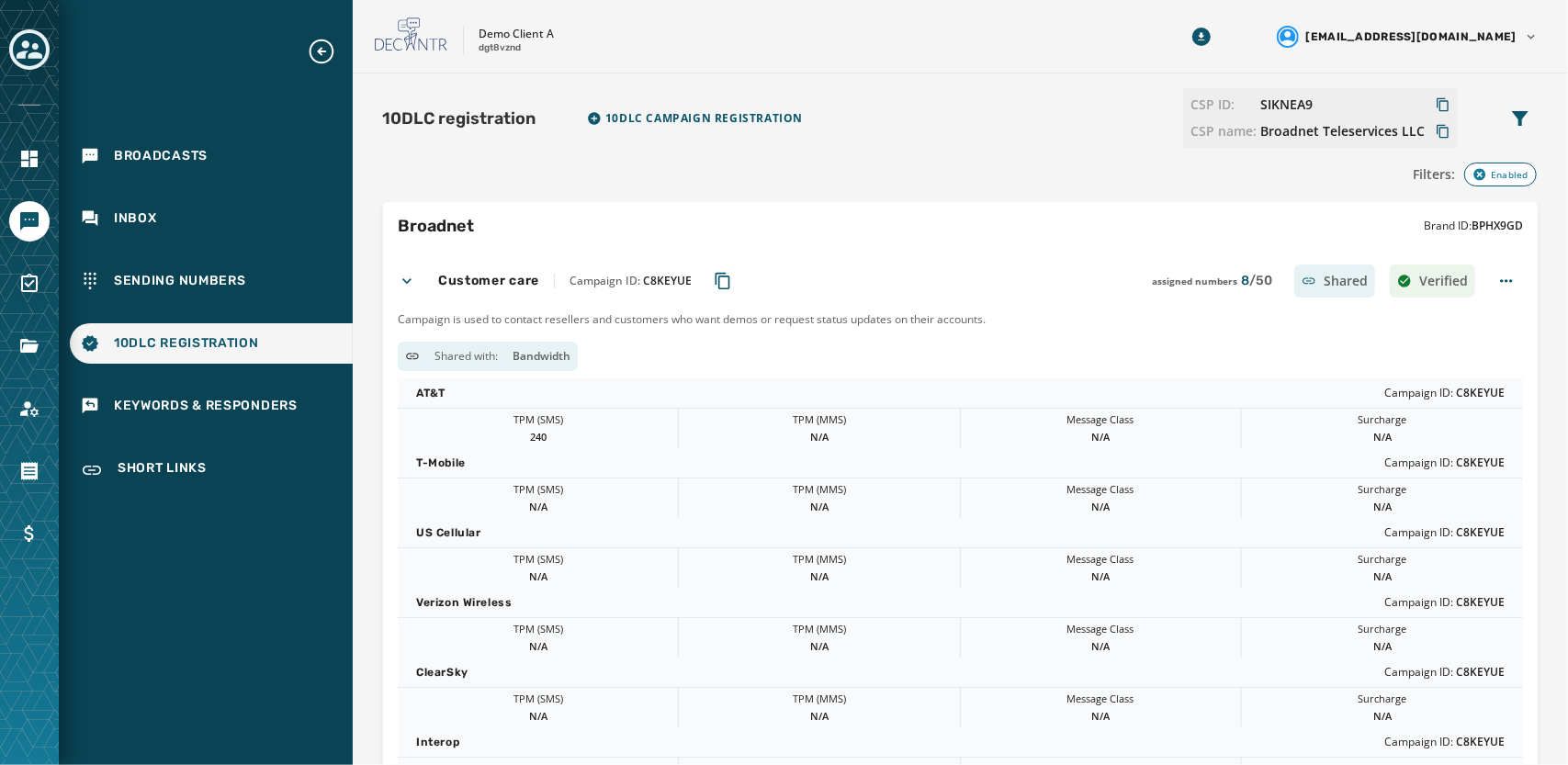
click at [409, 280] on icon at bounding box center [407, 281] width 9 height 6
